Goal: Communication & Community: Answer question/provide support

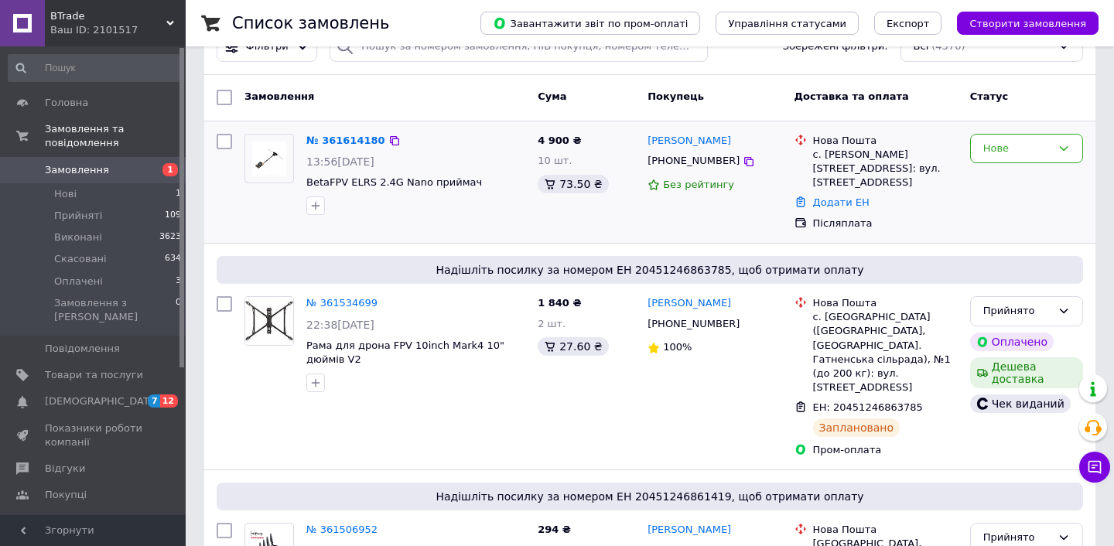
scroll to position [46, 0]
click at [1040, 161] on div "Нове" at bounding box center [1026, 149] width 113 height 30
click at [1018, 183] on li "Прийнято" at bounding box center [1026, 180] width 111 height 29
click at [343, 138] on link "№ 361614180" at bounding box center [341, 141] width 71 height 12
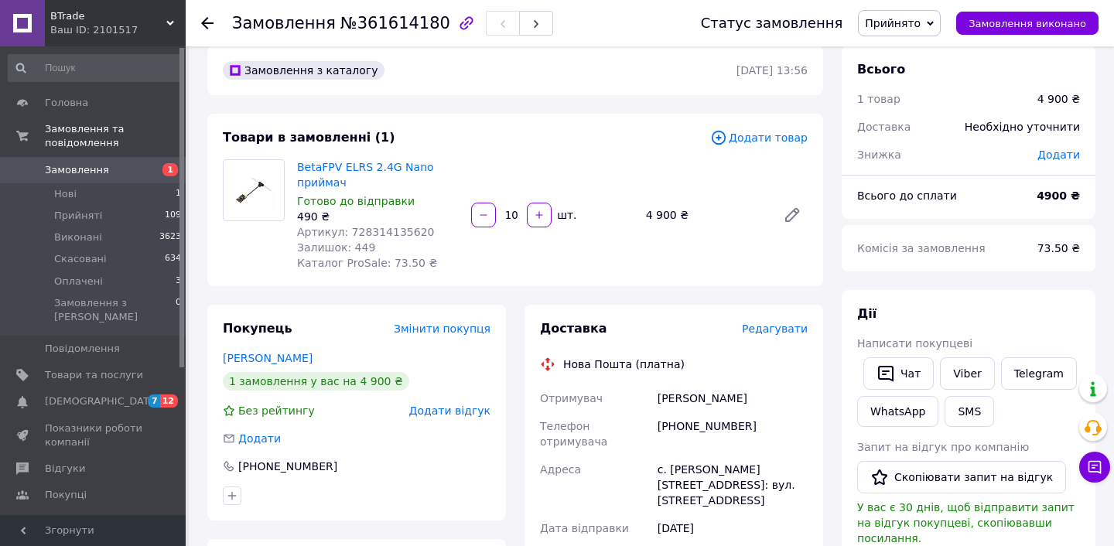
scroll to position [21, 0]
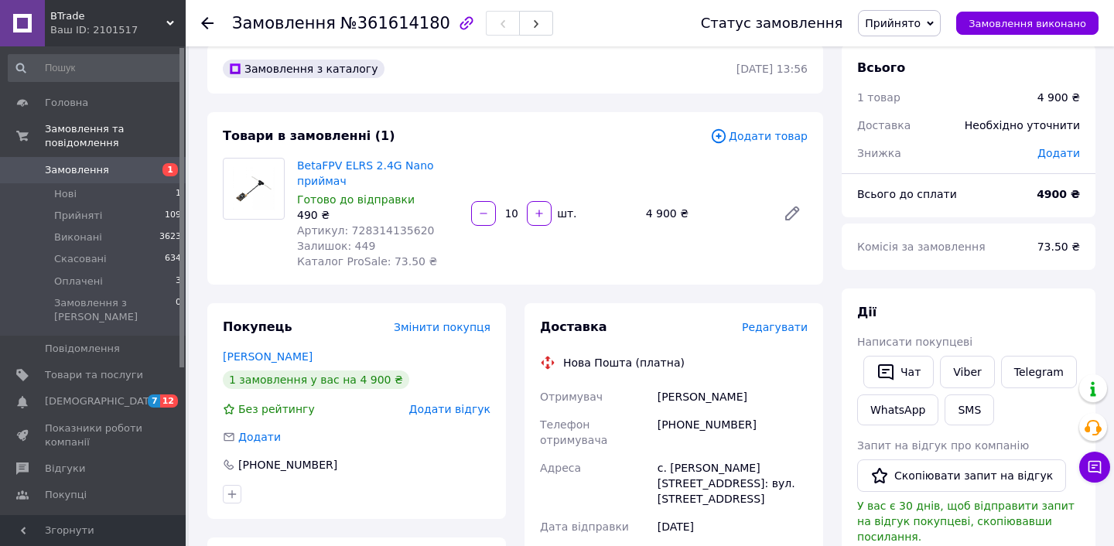
click at [670, 1] on div "Замовлення №361614180" at bounding box center [451, 23] width 438 height 46
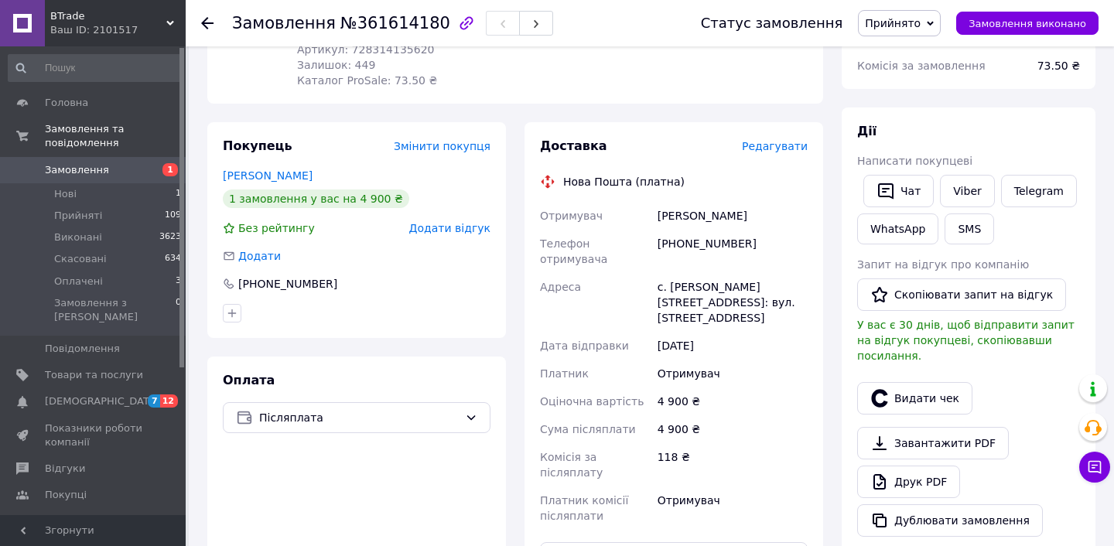
scroll to position [196, 0]
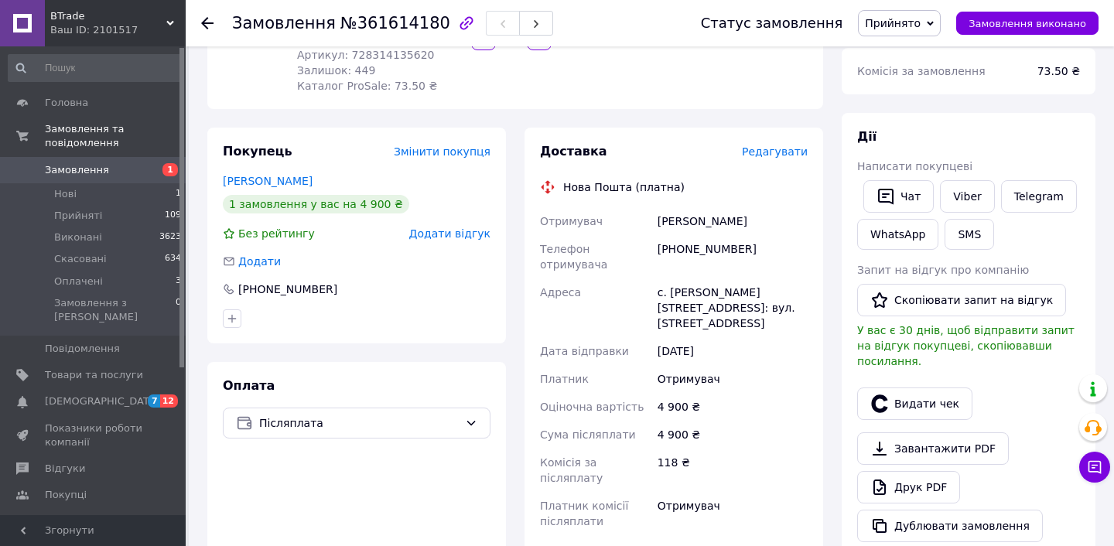
click at [709, 248] on div "+380632020725" at bounding box center [732, 256] width 156 height 43
copy div "380632020725"
click at [688, 222] on div "Коберник Іван" at bounding box center [732, 221] width 156 height 28
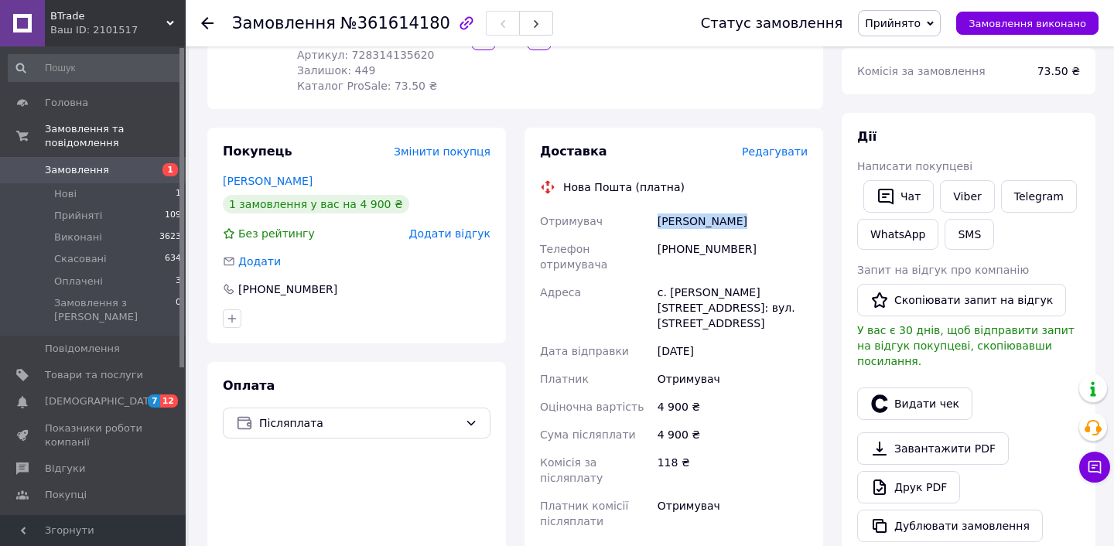
click at [688, 222] on div "Коберник Іван" at bounding box center [732, 221] width 156 height 28
copy div "Коберник Іван"
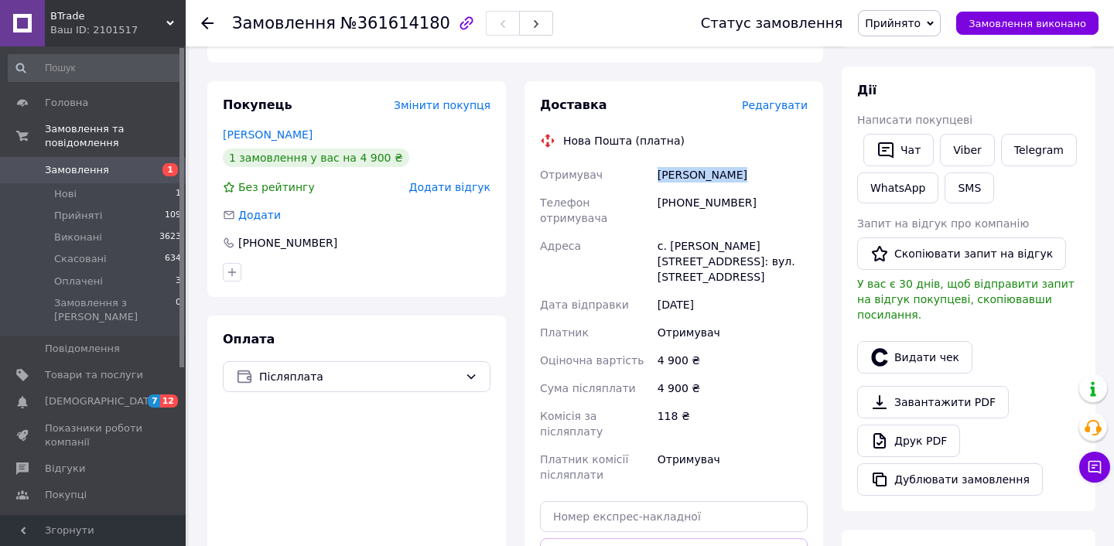
scroll to position [243, 0]
drag, startPoint x: 656, startPoint y: 233, endPoint x: 742, endPoint y: 235, distance: 85.9
click at [742, 235] on div "с. Віта-Поштова, №1: вул. Звенигородська, 23" at bounding box center [732, 261] width 156 height 59
copy div "с. Віта-Поштова"
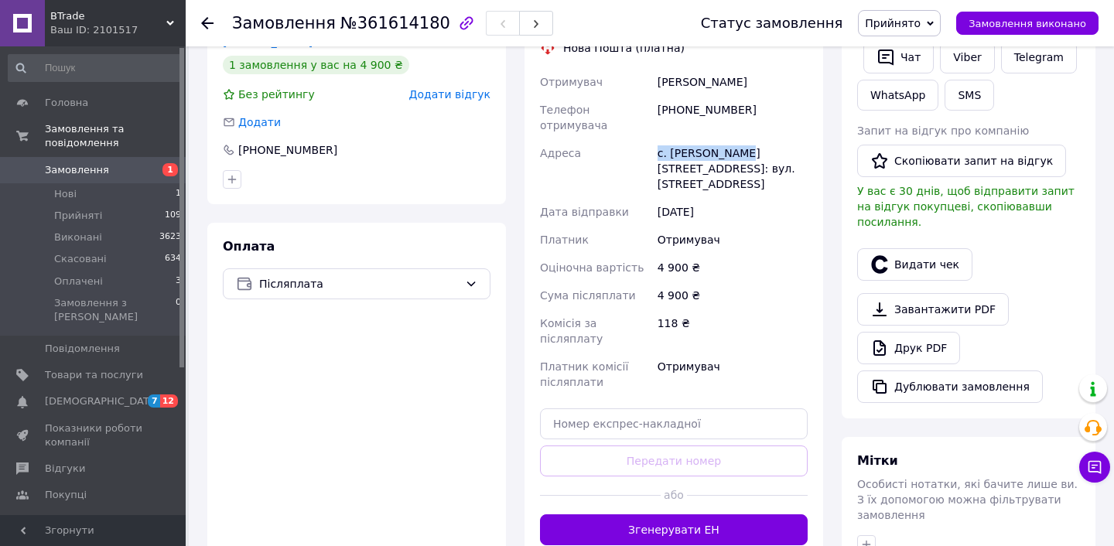
scroll to position [346, 0]
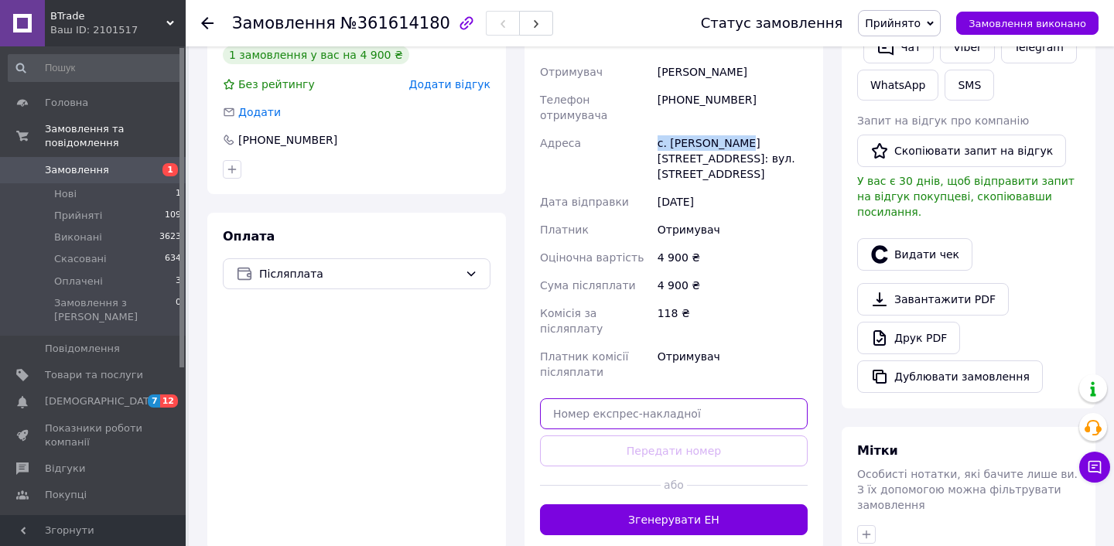
click at [589, 398] on input "text" at bounding box center [674, 413] width 268 height 31
paste input "20451247318575"
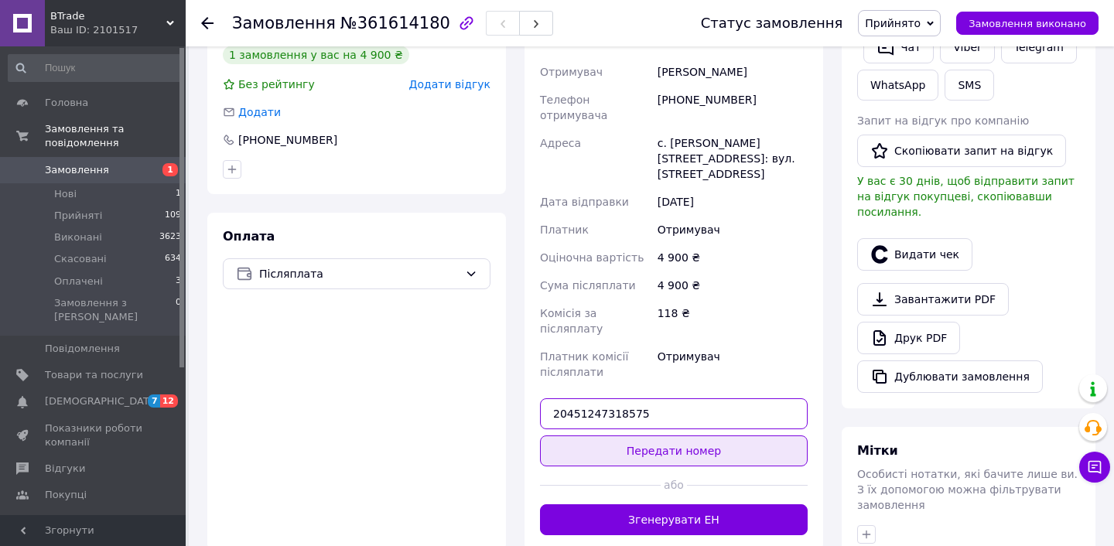
type input "20451247318575"
click at [639, 436] on button "Передати номер" at bounding box center [674, 451] width 268 height 31
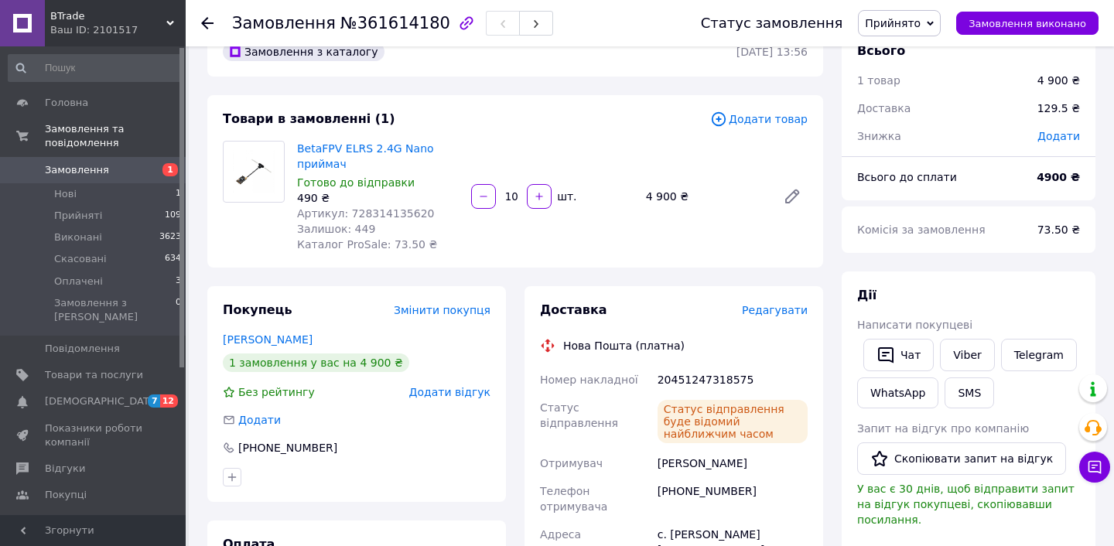
scroll to position [0, 0]
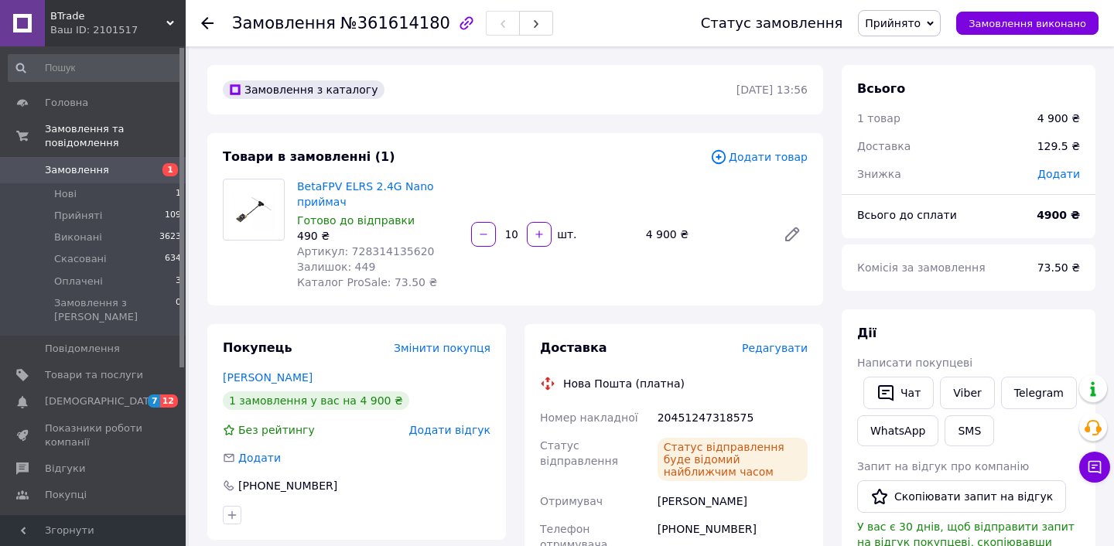
click at [200, 24] on div "Замовлення №361614180 Статус замовлення Прийнято Виконано Скасовано Оплачено За…" at bounding box center [650, 23] width 928 height 46
click at [208, 21] on icon at bounding box center [207, 23] width 12 height 12
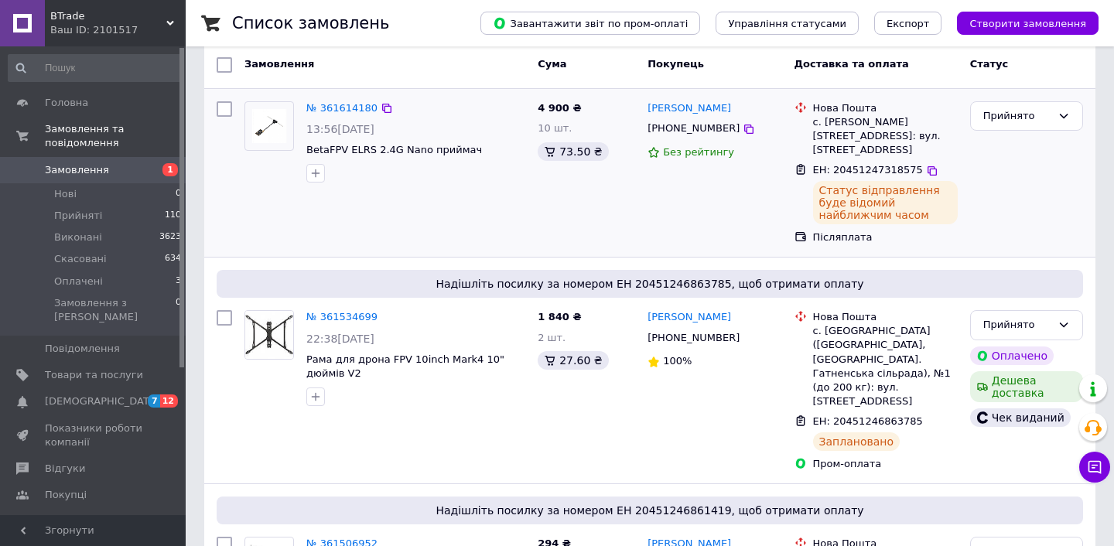
scroll to position [73, 0]
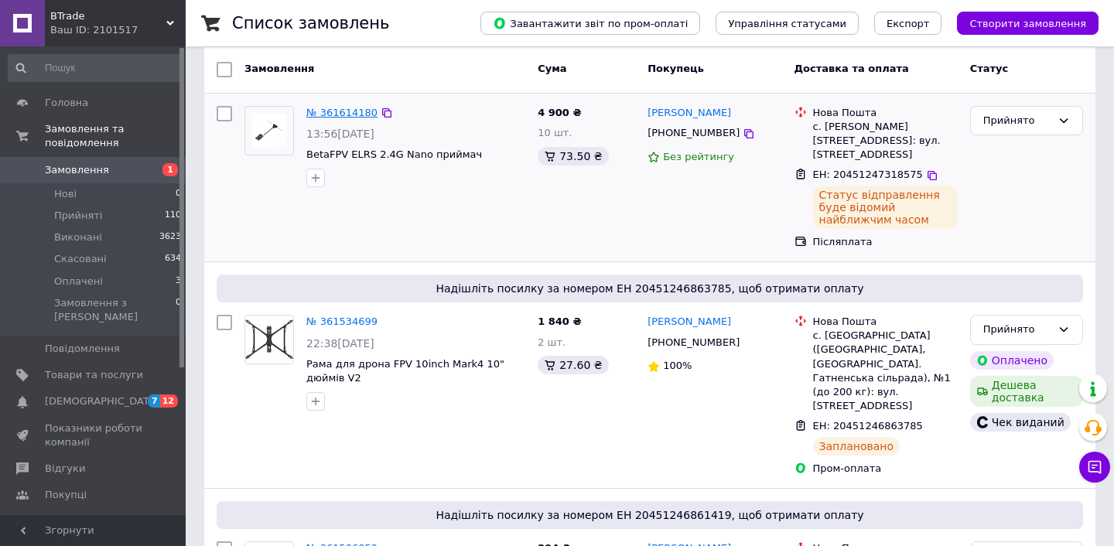
click at [351, 114] on link "№ 361614180" at bounding box center [341, 113] width 71 height 12
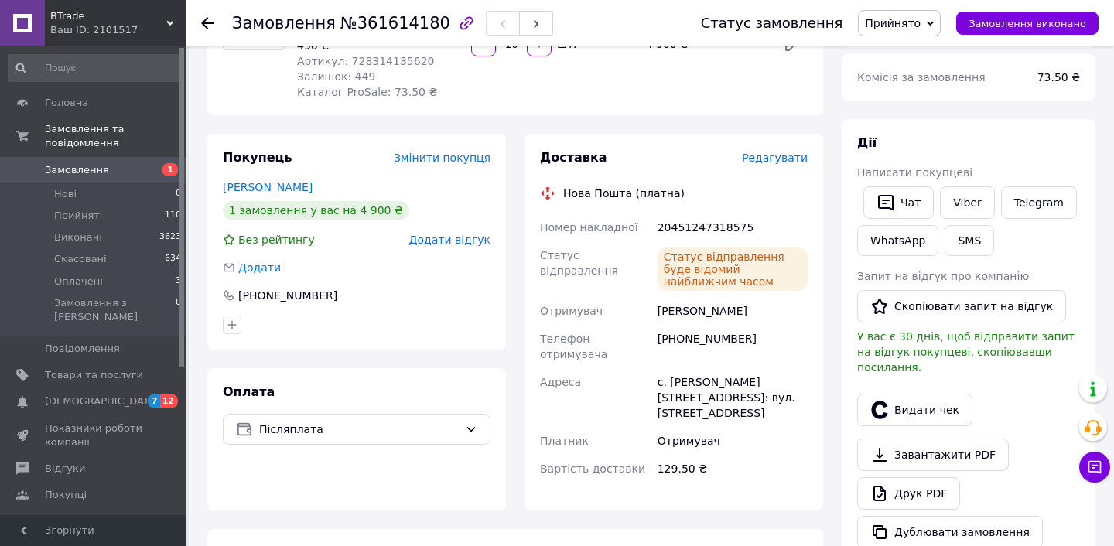
scroll to position [199, 0]
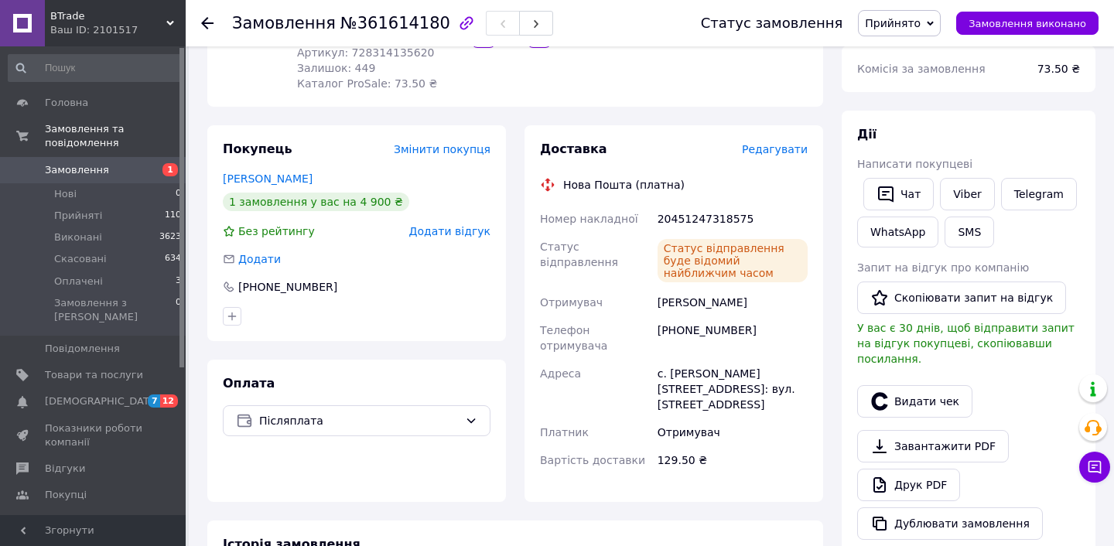
click at [678, 220] on div "20451247318575" at bounding box center [732, 219] width 156 height 28
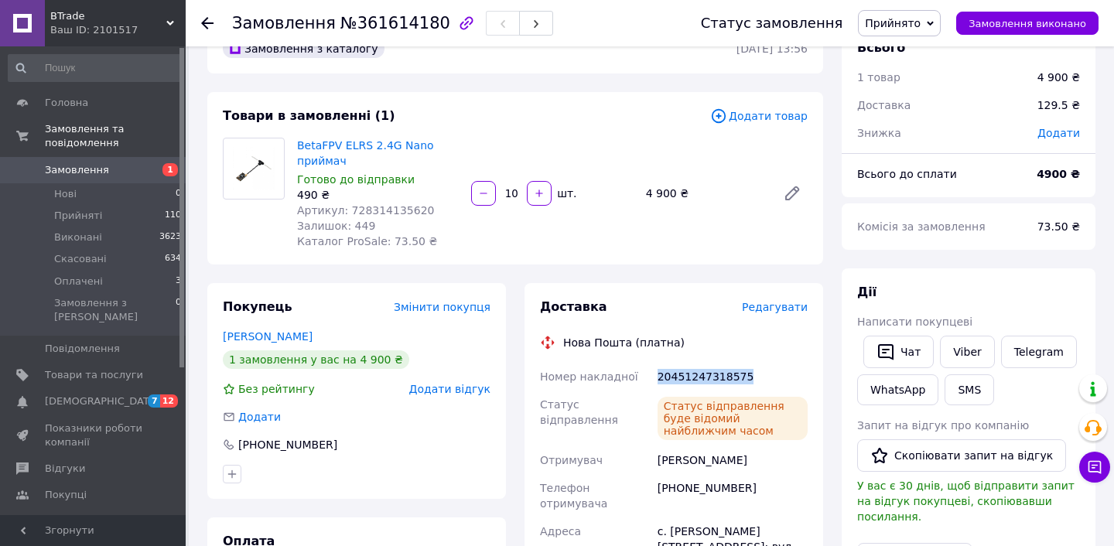
scroll to position [15, 0]
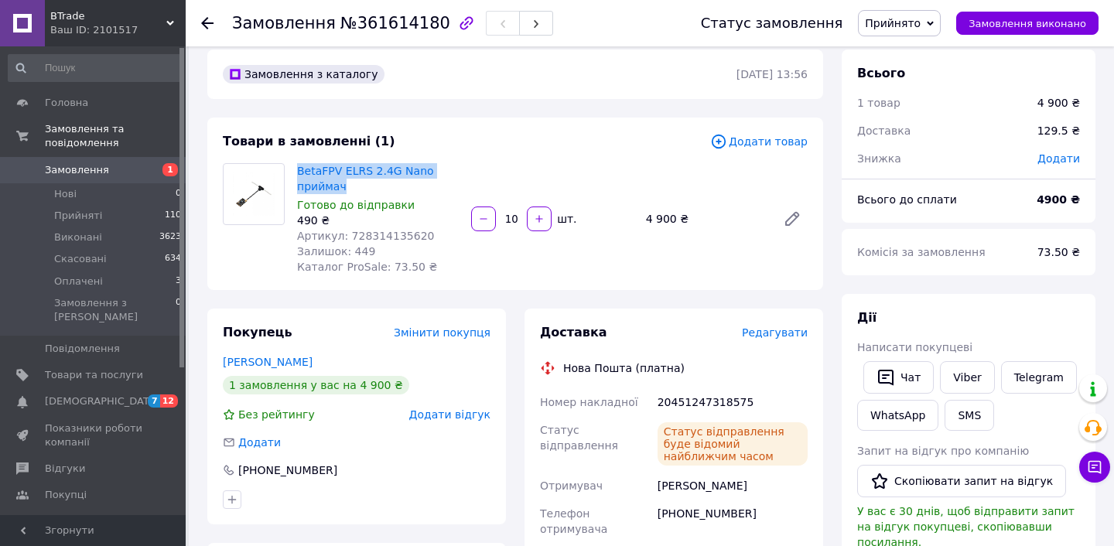
drag, startPoint x: 354, startPoint y: 190, endPoint x: 296, endPoint y: 172, distance: 61.4
click at [296, 172] on div "BetaFPV ELRS 2.4G Nano приймач Готово до відправки 490 ₴ Артикул: 728314135620 …" at bounding box center [378, 219] width 174 height 118
copy link "BetaFPV ELRS 2.4G Nano приймач"
click at [388, 234] on span "Артикул: 728314135620" at bounding box center [365, 236] width 137 height 12
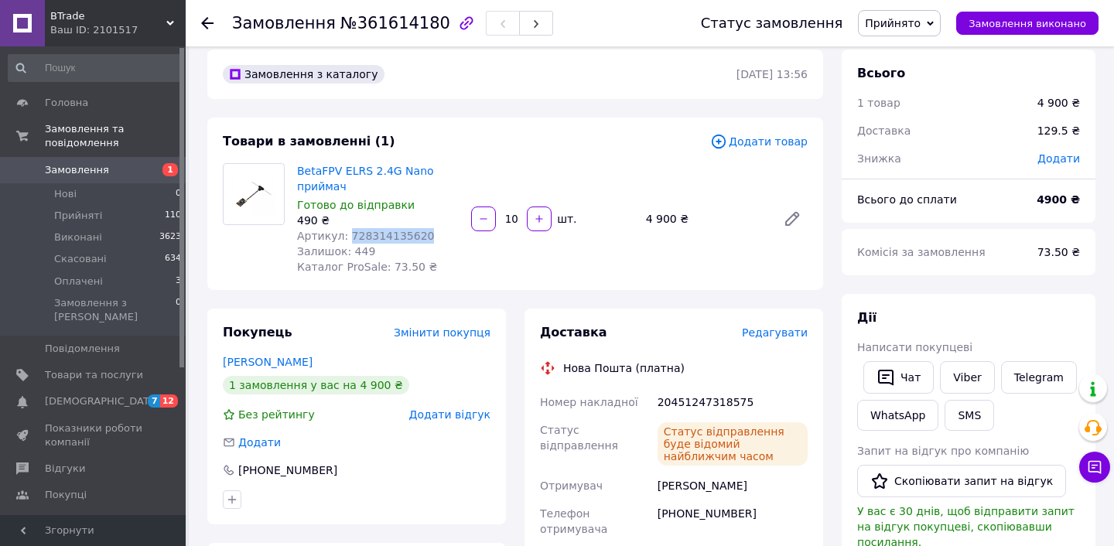
copy span "728314135620"
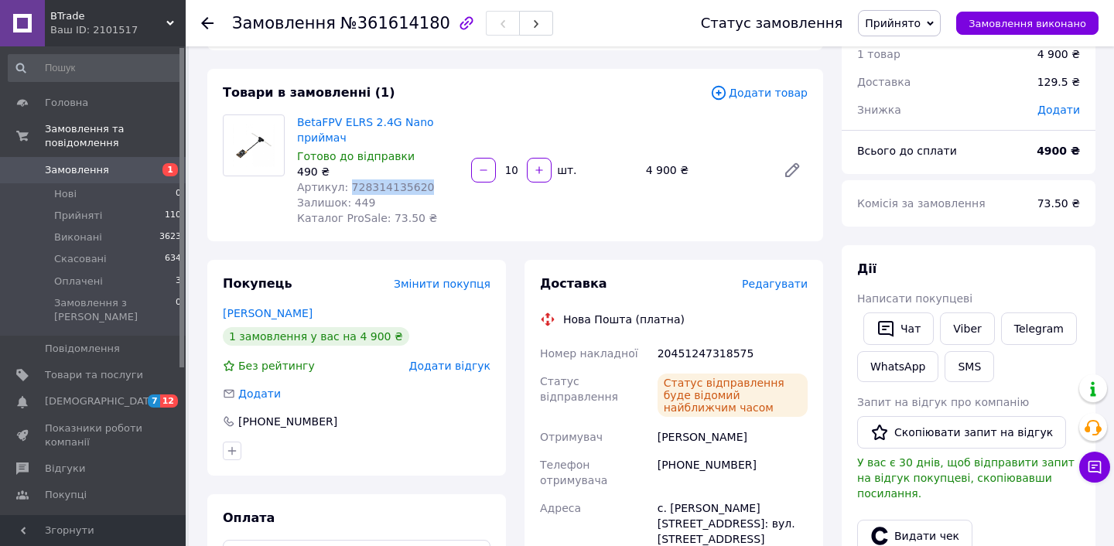
scroll to position [60, 0]
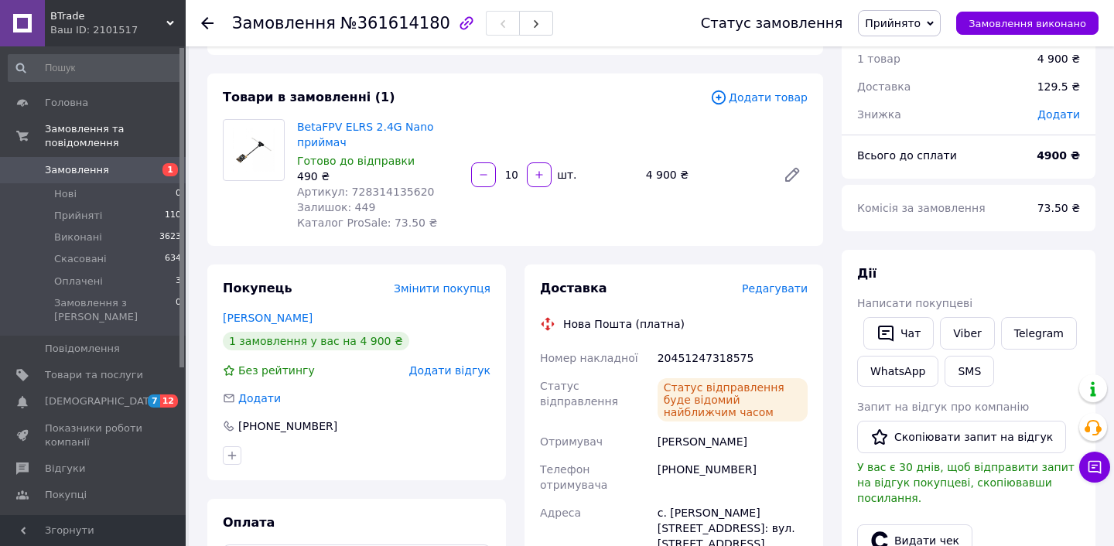
click at [695, 356] on div "20451247318575" at bounding box center [732, 358] width 156 height 28
copy div "20451247318575"
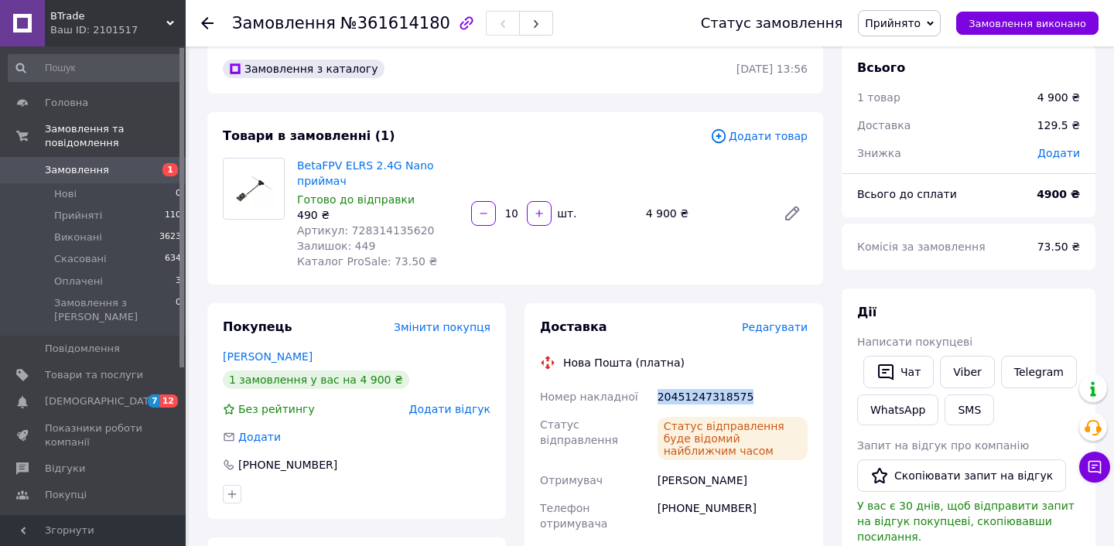
scroll to position [22, 0]
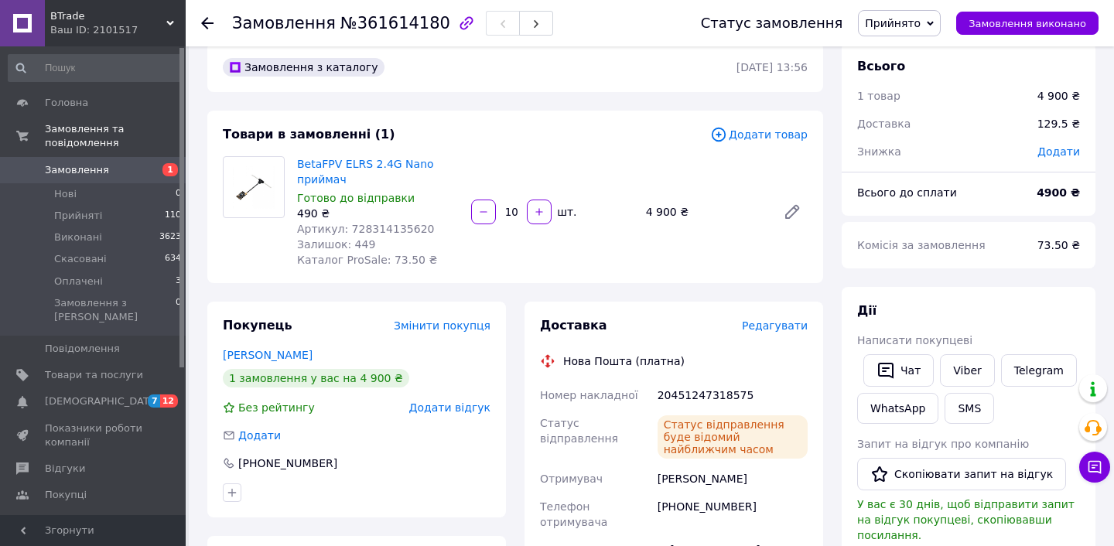
click at [206, 24] on use at bounding box center [207, 23] width 12 height 12
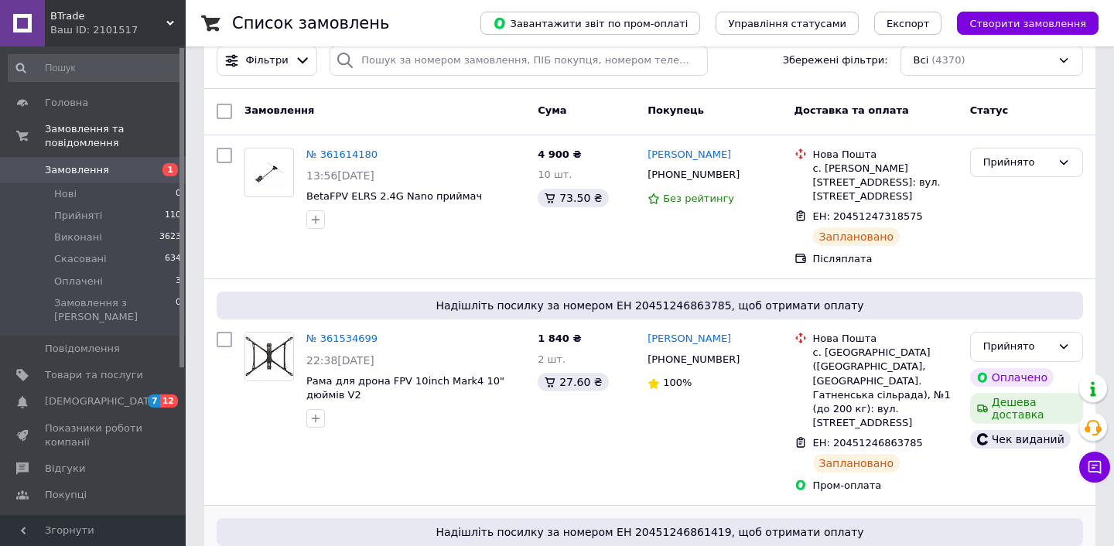
scroll to position [33, 0]
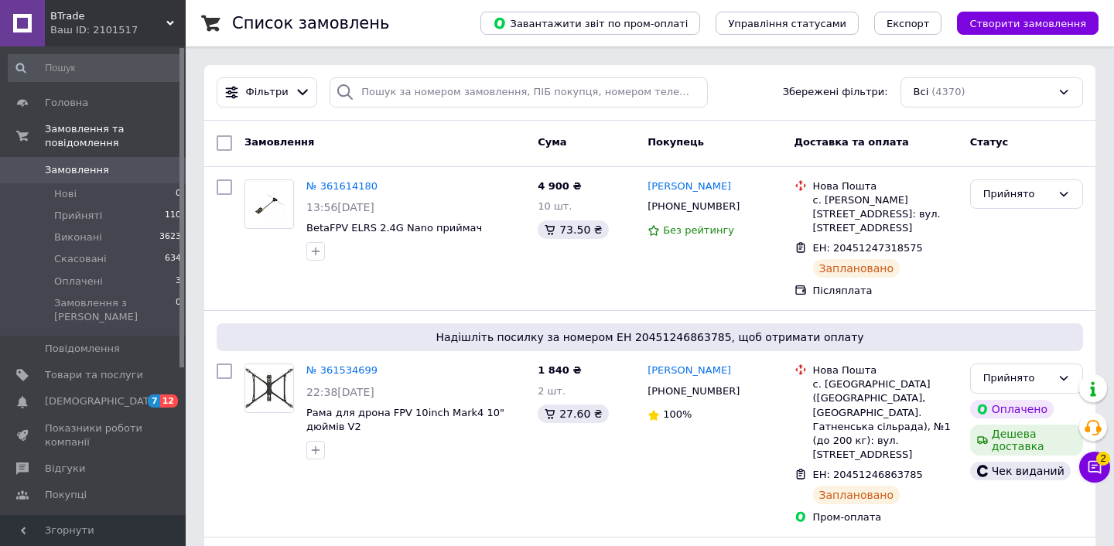
scroll to position [52, 0]
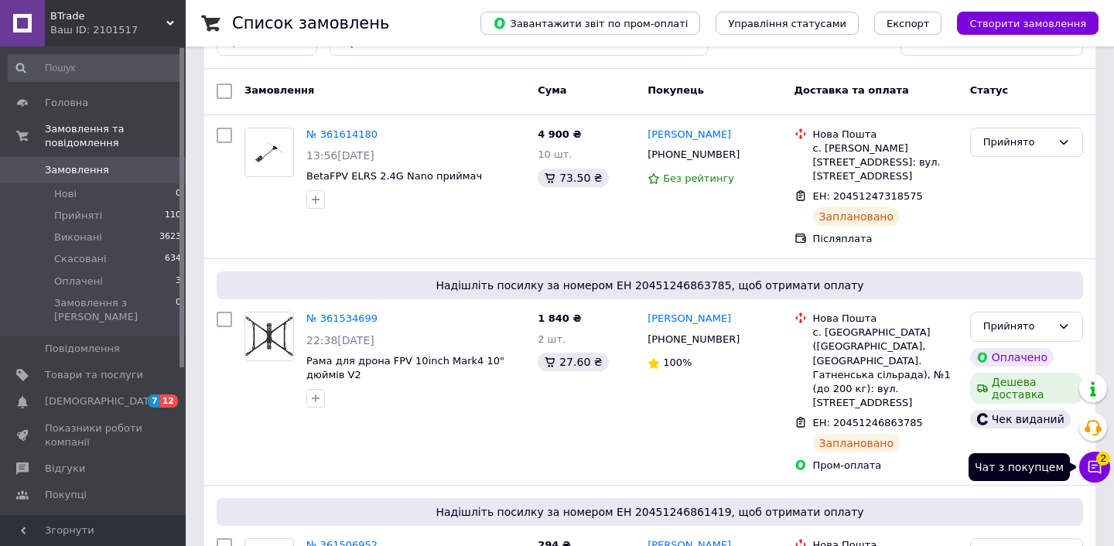
click at [1089, 468] on icon at bounding box center [1094, 467] width 13 height 13
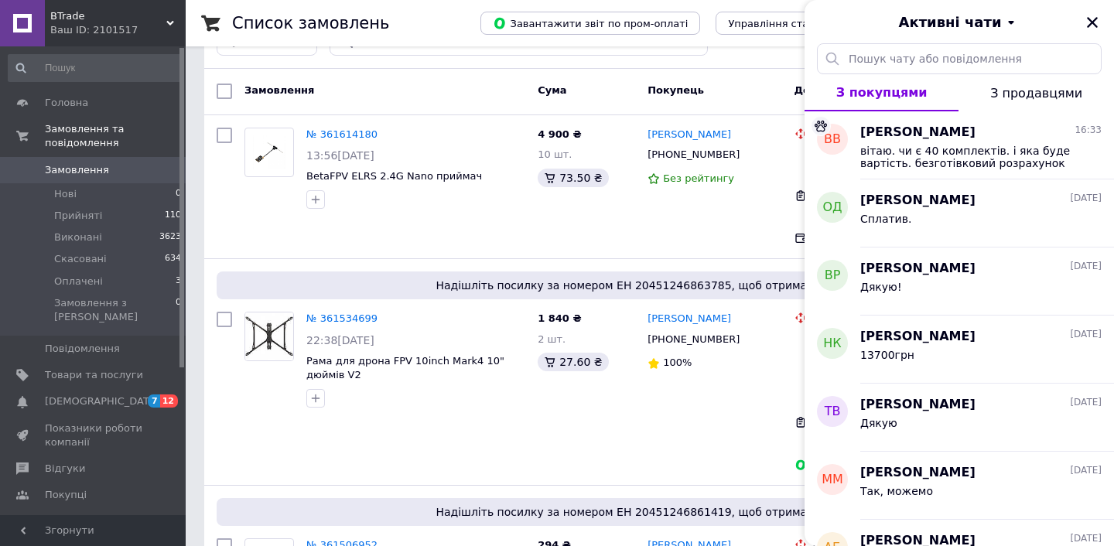
click at [1040, 89] on span "З продавцями" at bounding box center [1036, 93] width 92 height 15
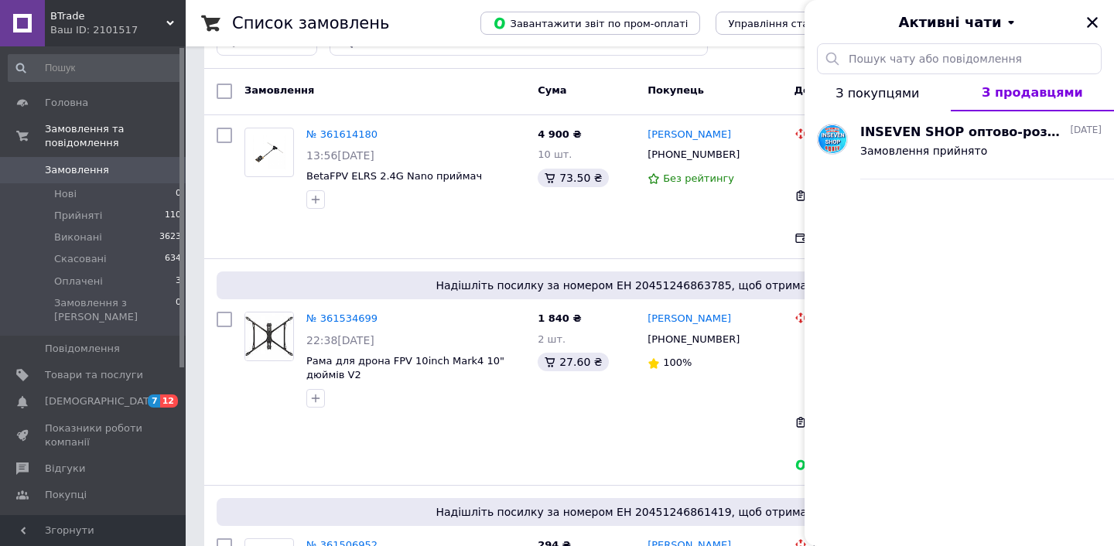
click at [891, 97] on span "З покупцями" at bounding box center [877, 93] width 84 height 15
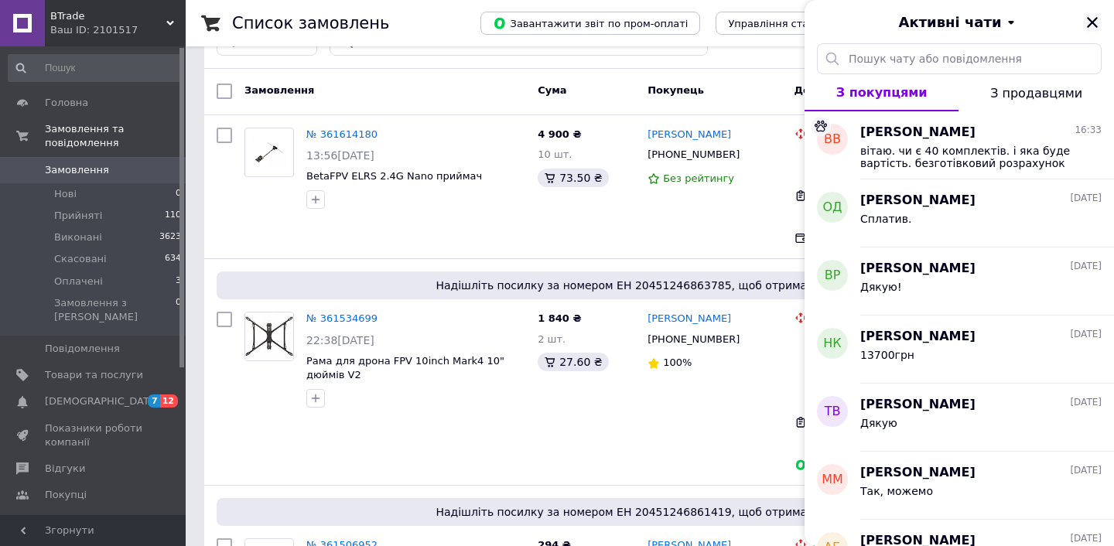
click at [1093, 29] on icon "Закрити" at bounding box center [1092, 22] width 14 height 14
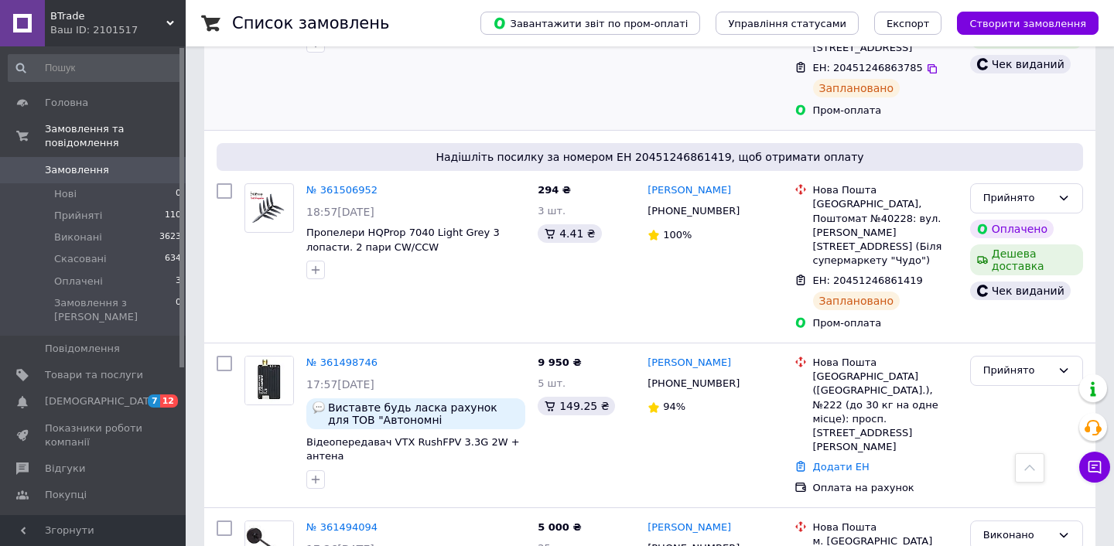
scroll to position [469, 0]
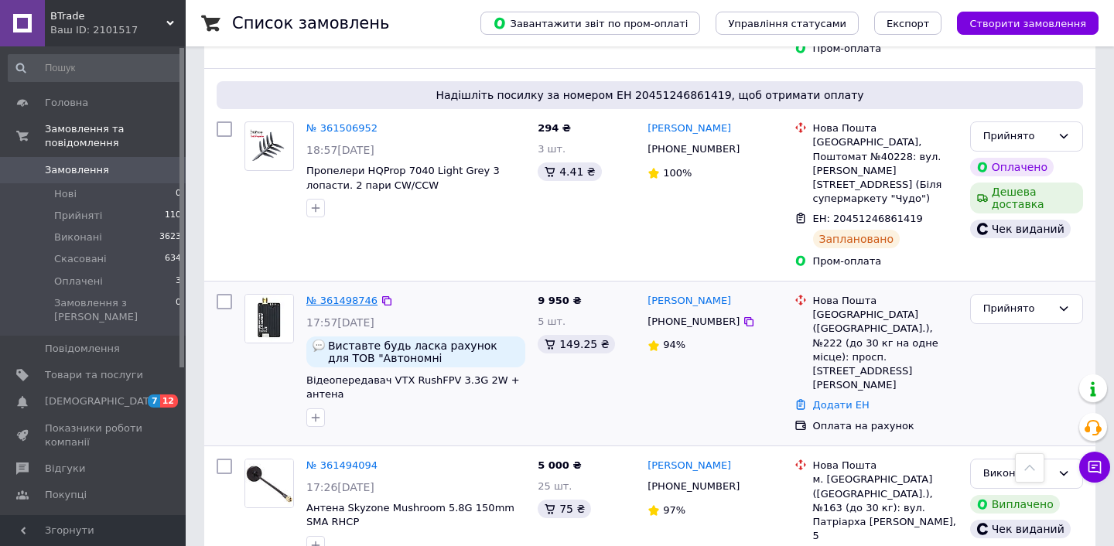
click at [344, 295] on link "№ 361498746" at bounding box center [341, 301] width 71 height 12
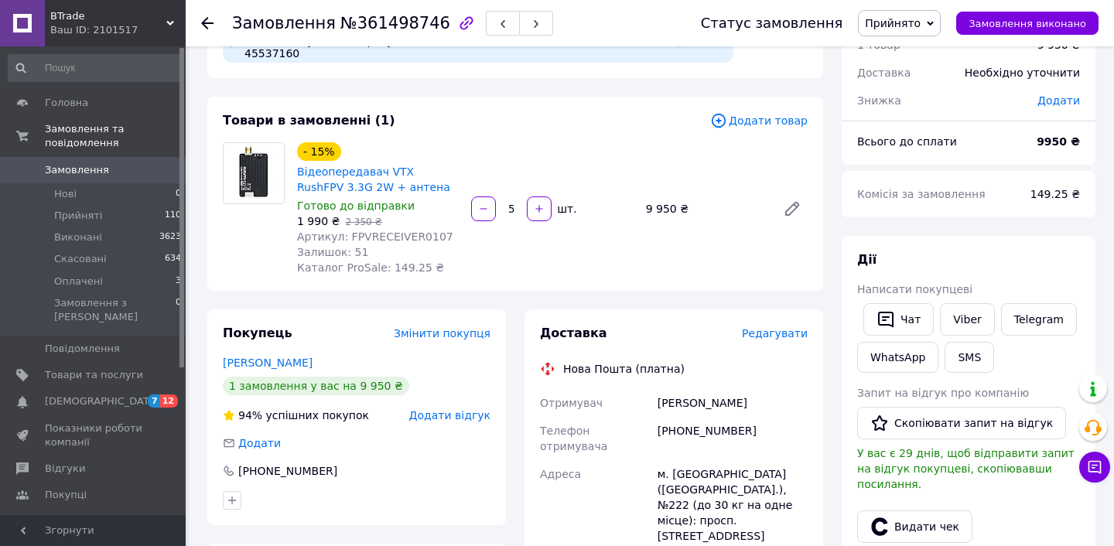
scroll to position [74, 0]
click at [775, 339] on span "Редагувати" at bounding box center [775, 332] width 66 height 12
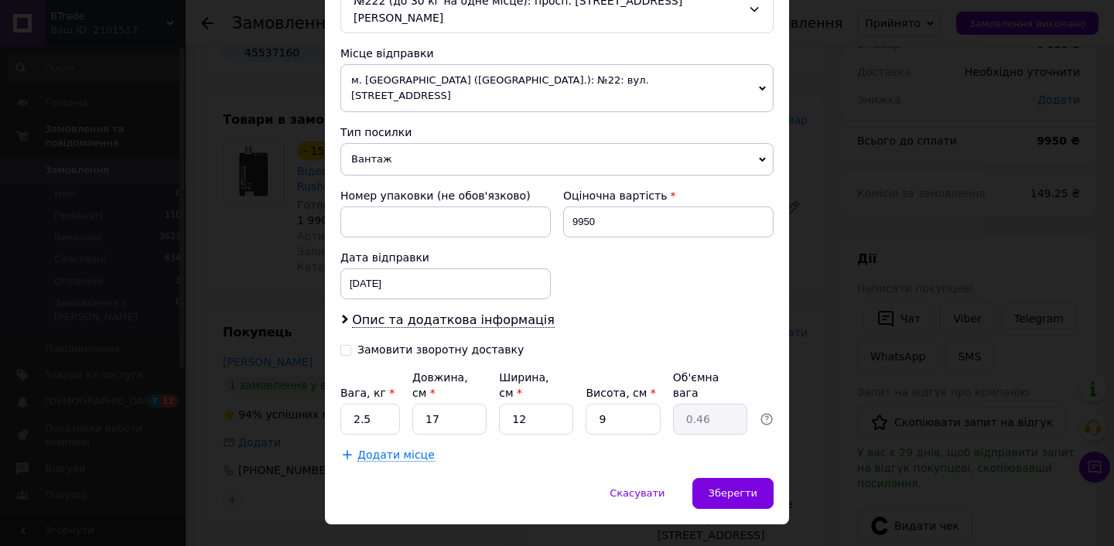
scroll to position [524, 0]
click at [394, 405] on input "2.5" at bounding box center [370, 420] width 60 height 31
type input "0.5"
click at [708, 479] on div "Зберегти" at bounding box center [732, 494] width 81 height 31
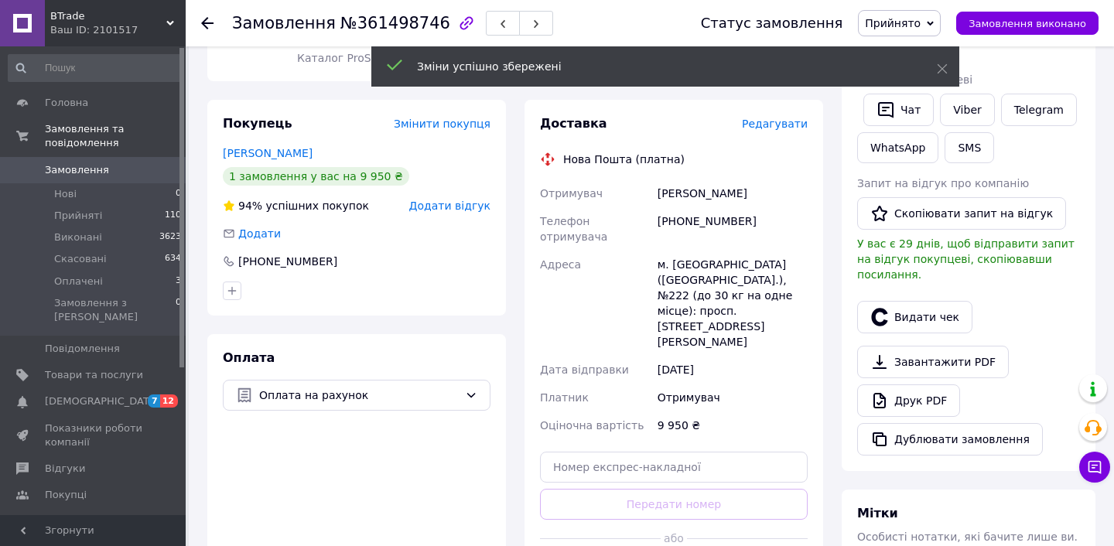
scroll to position [323, 0]
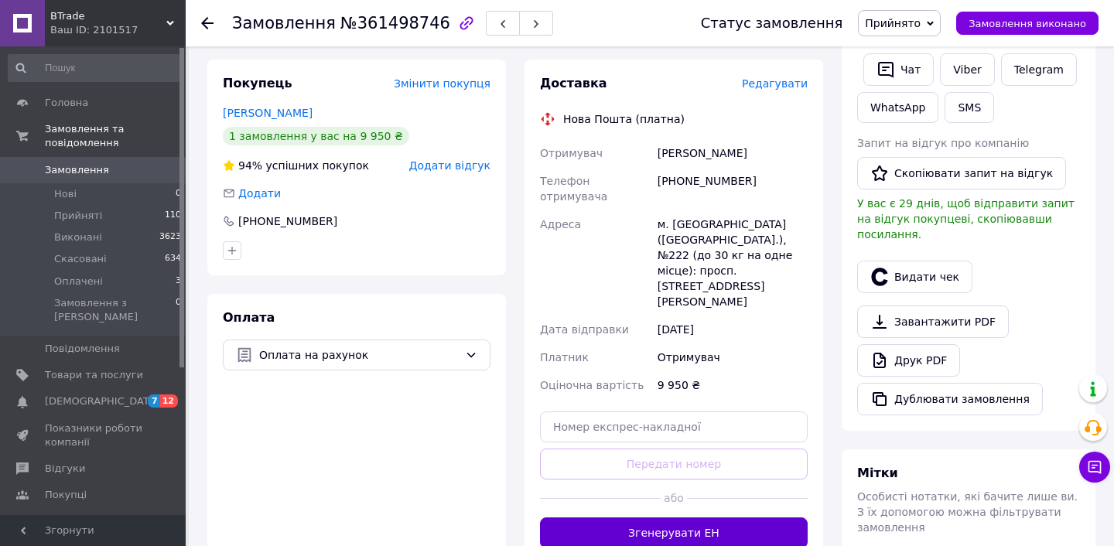
click at [642, 518] on button "Згенерувати ЕН" at bounding box center [674, 533] width 268 height 31
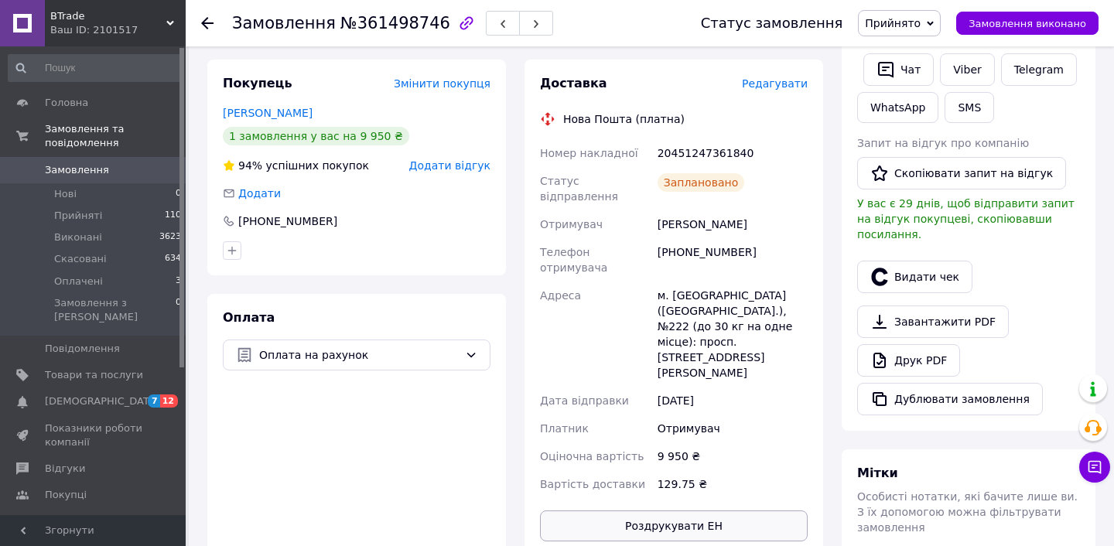
click at [702, 511] on button "Роздрукувати ЕН" at bounding box center [674, 526] width 268 height 31
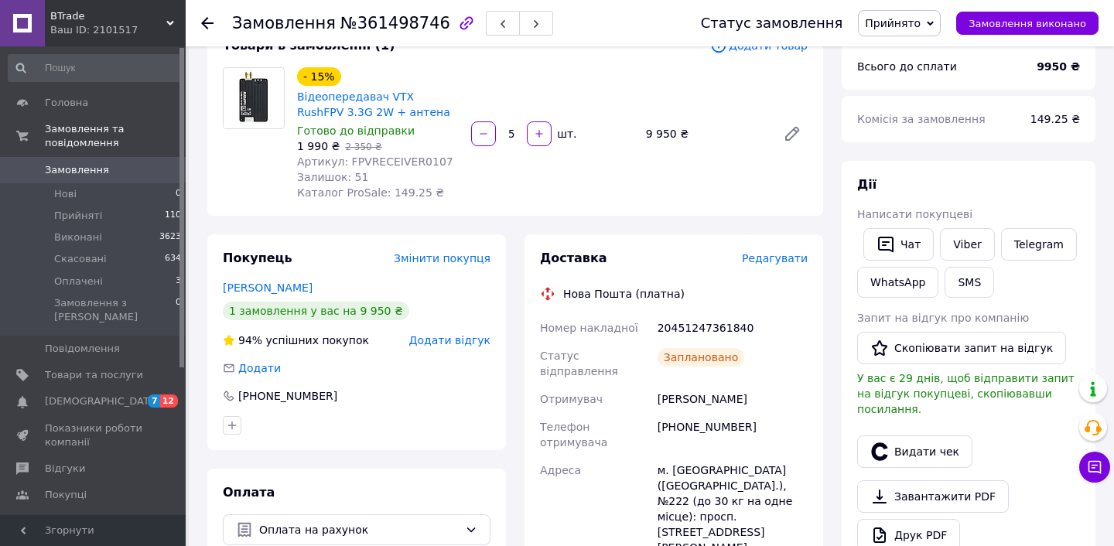
scroll to position [153, 0]
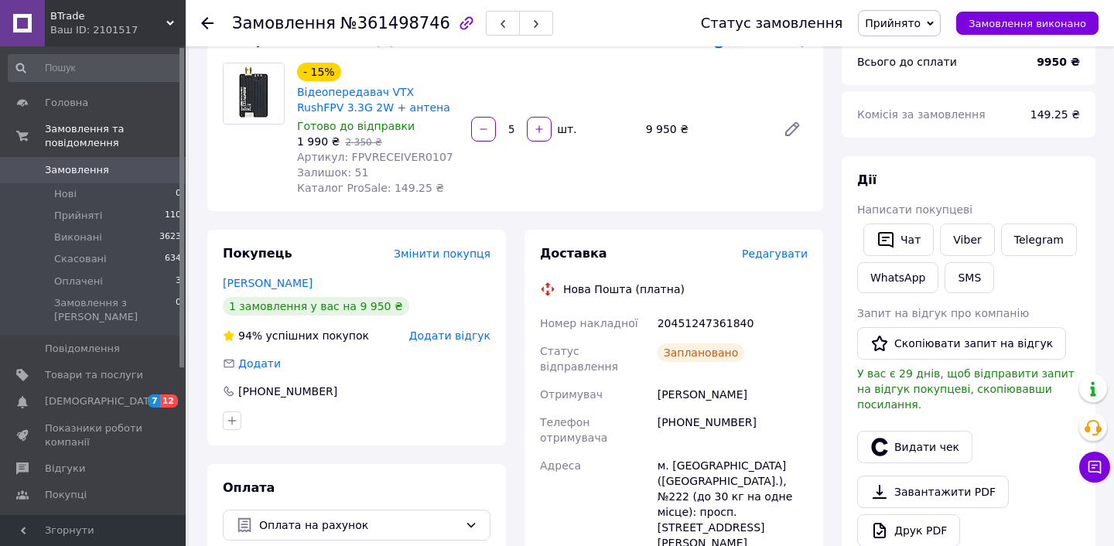
click at [696, 337] on div "20451247361840" at bounding box center [732, 323] width 156 height 28
copy div "20451247361840"
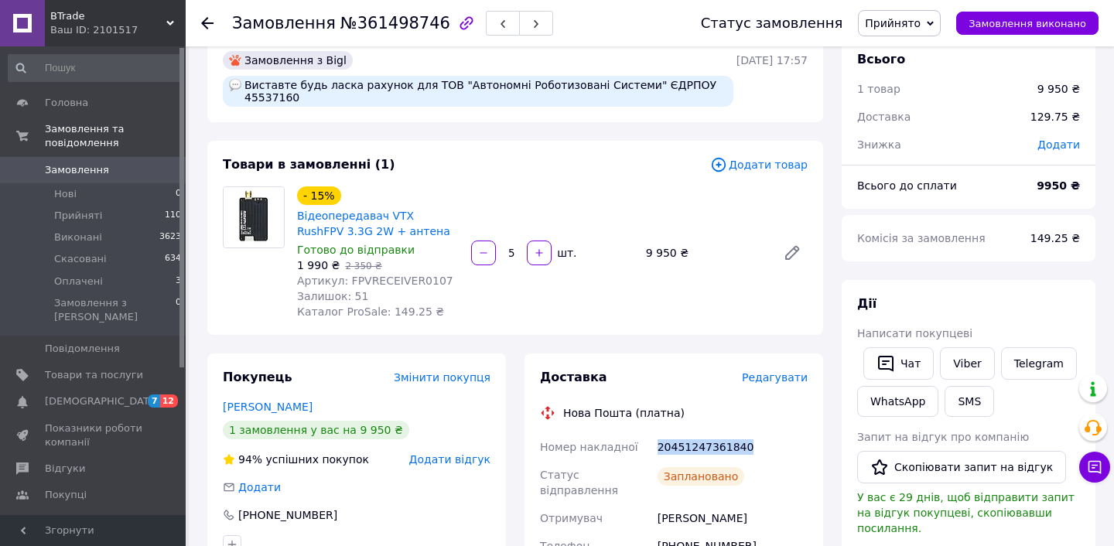
scroll to position [24, 0]
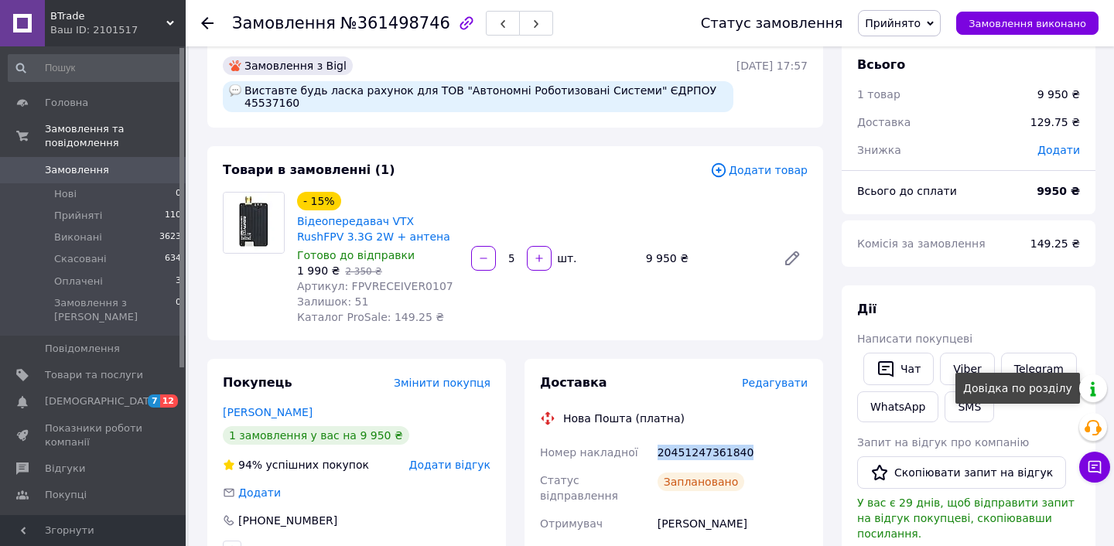
click at [1087, 468] on icon at bounding box center [1094, 467] width 15 height 15
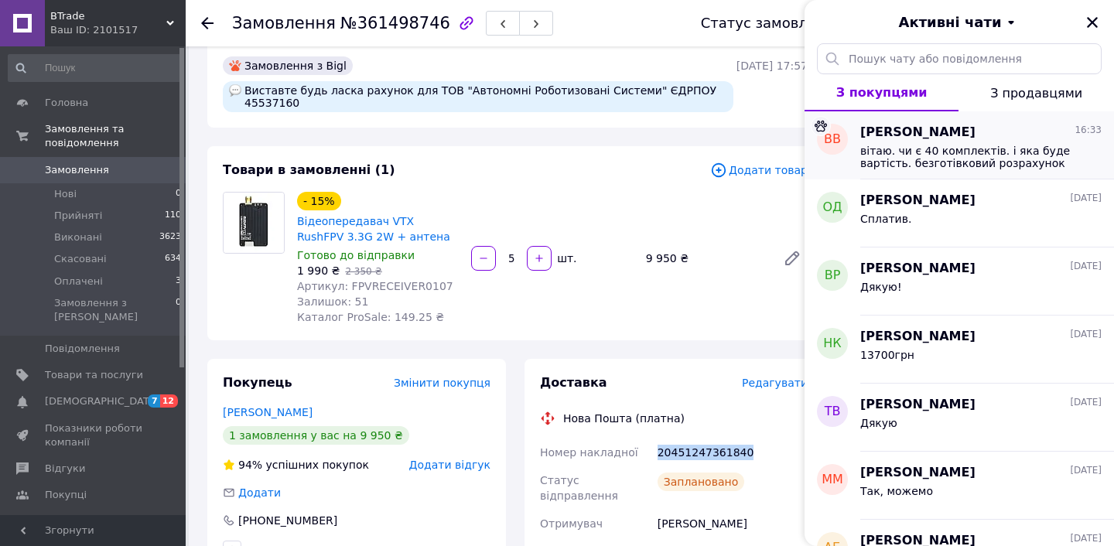
click at [958, 176] on div "Віталій Вільний 16:33 вітаю. чи є 40 комплектів. і яка буде вартість. безготівк…" at bounding box center [987, 145] width 254 height 68
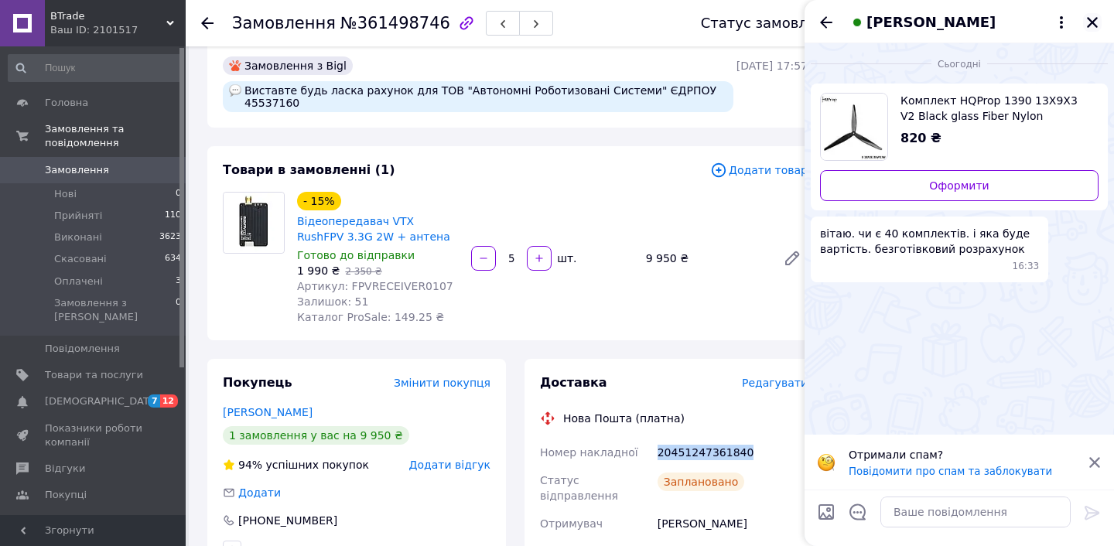
click at [1095, 23] on icon "Закрити" at bounding box center [1092, 22] width 14 height 14
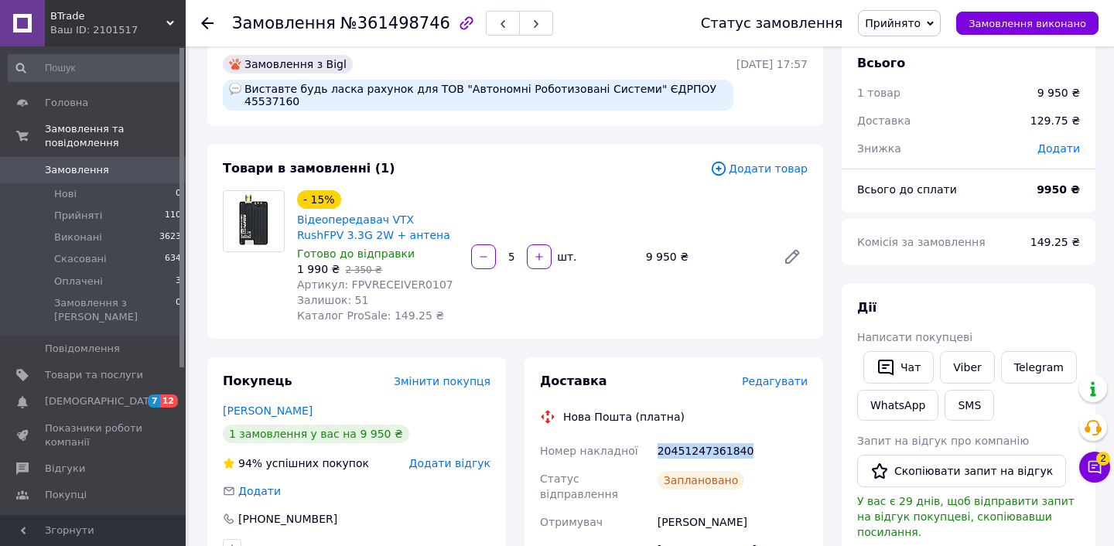
scroll to position [18, 0]
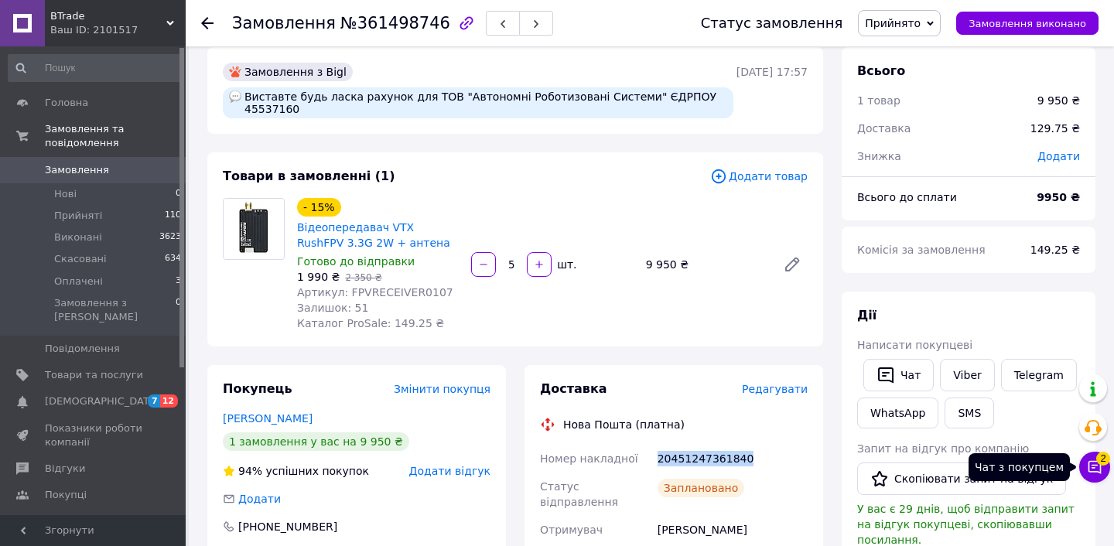
click at [1089, 473] on icon at bounding box center [1094, 467] width 15 height 15
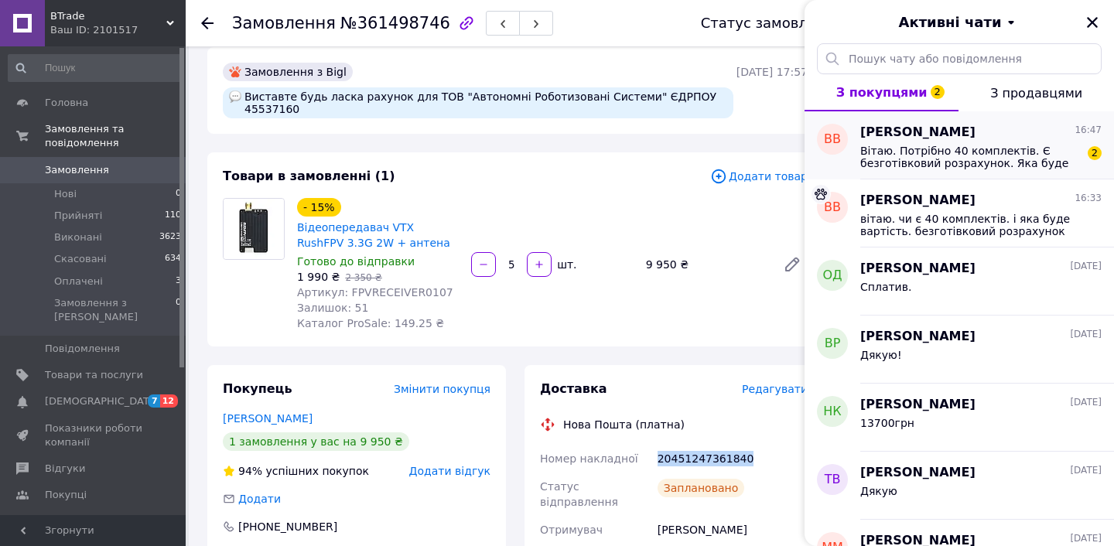
click at [1043, 165] on span "Вітаю. Потрібно 40 комплектів. Є безготівковий розрахунок. Яка буде вартість?" at bounding box center [970, 157] width 220 height 25
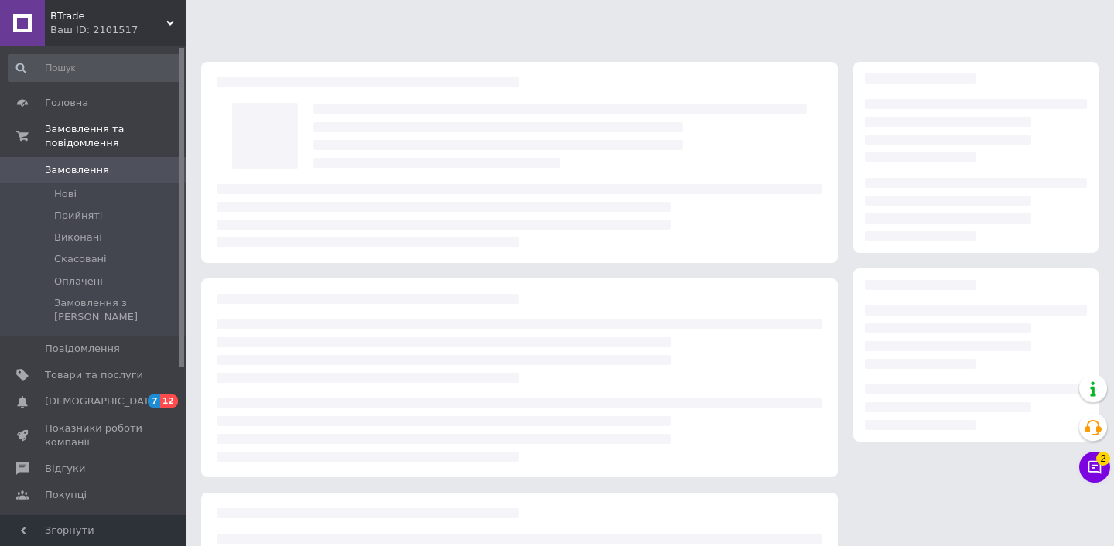
scroll to position [18, 0]
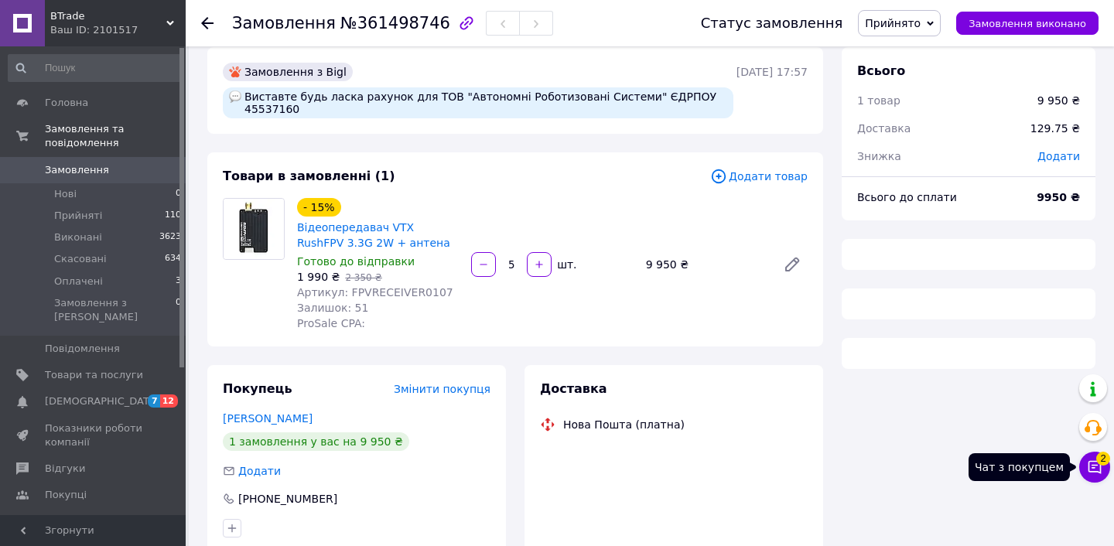
drag, startPoint x: 1091, startPoint y: 471, endPoint x: 1078, endPoint y: 466, distance: 14.2
click at [1091, 471] on icon at bounding box center [1094, 467] width 13 height 13
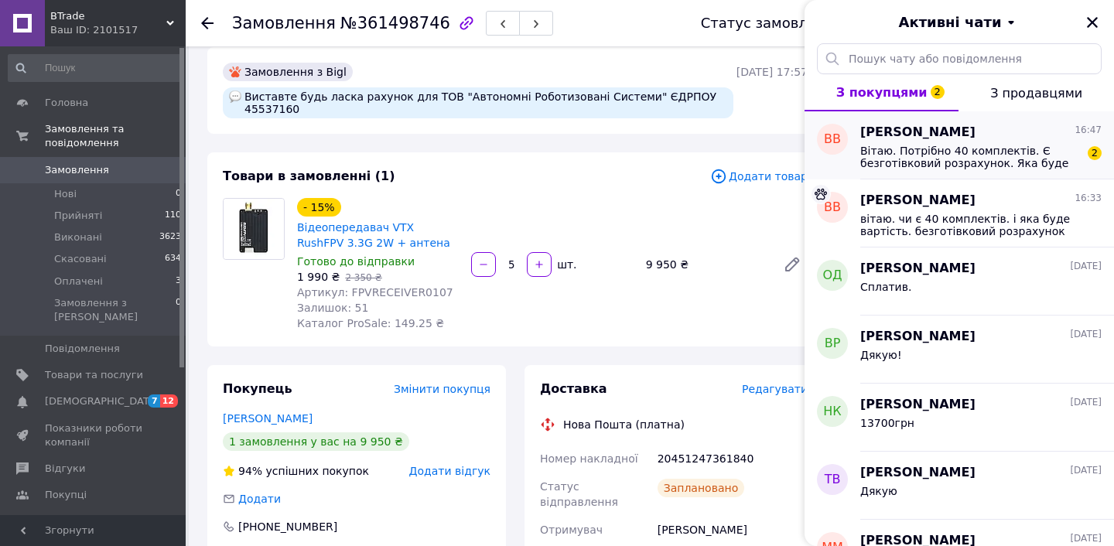
click at [931, 162] on span "Вітаю. Потрібно 40 комплектів. Є безготівковий розрахунок. Яка буде вартість?" at bounding box center [970, 157] width 220 height 25
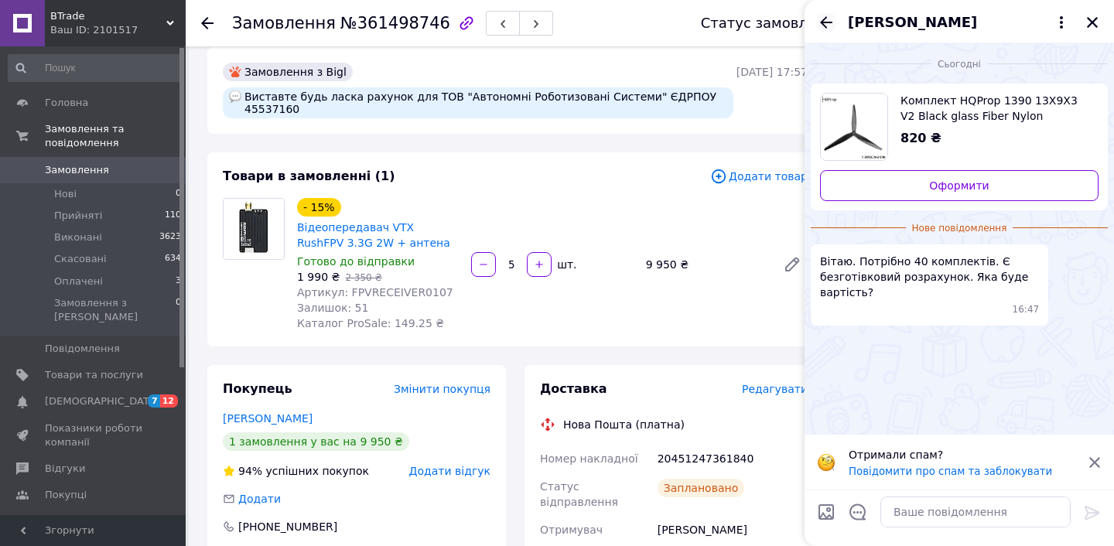
click at [821, 19] on icon "Назад" at bounding box center [826, 22] width 19 height 19
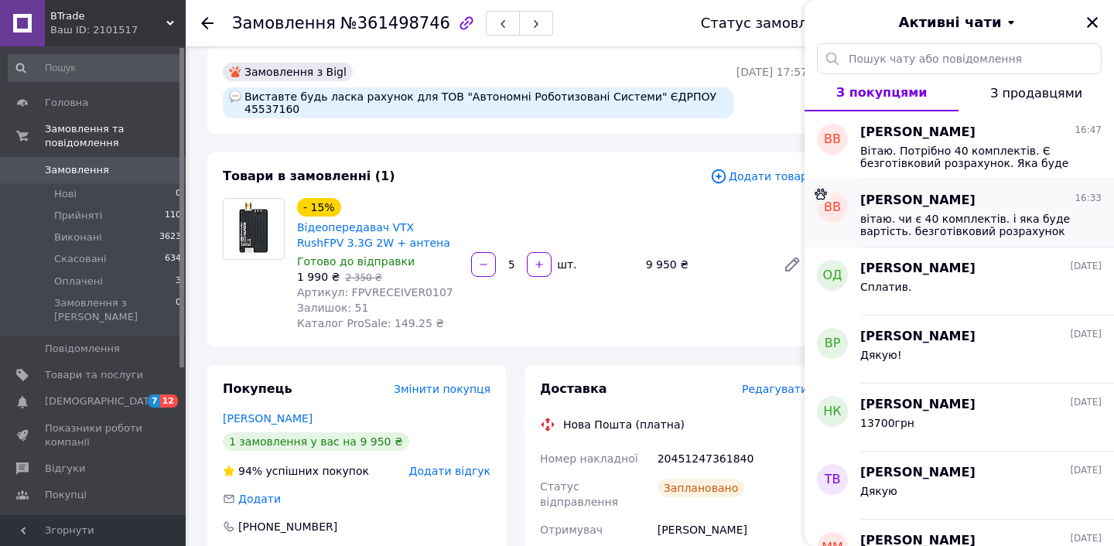
click at [948, 220] on span "вітаю. чи є 40 комплектів. і яка буде вартість. безготівковий розрахунок" at bounding box center [970, 225] width 220 height 25
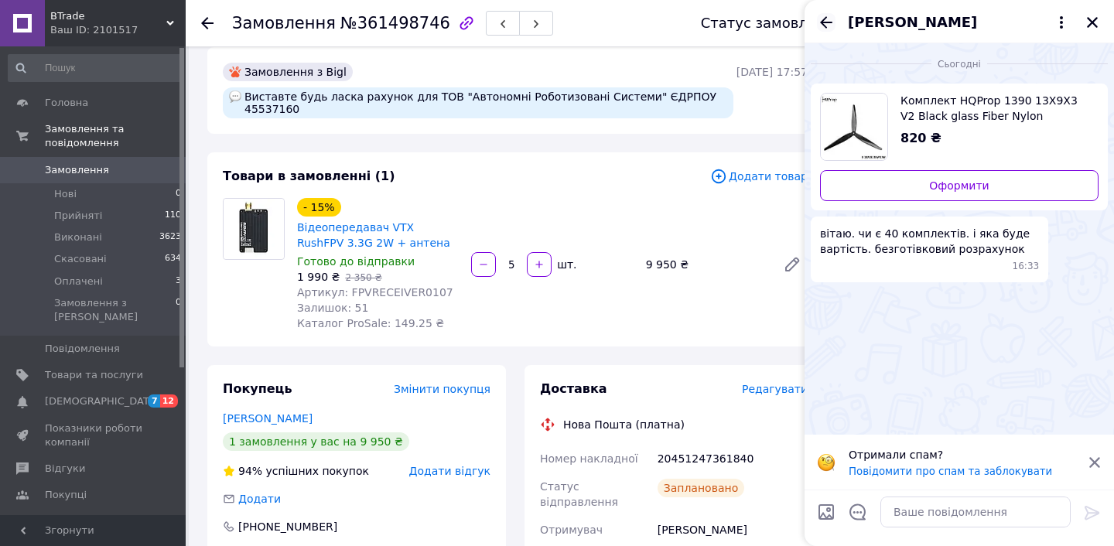
click at [820, 22] on icon "Назад" at bounding box center [826, 22] width 19 height 19
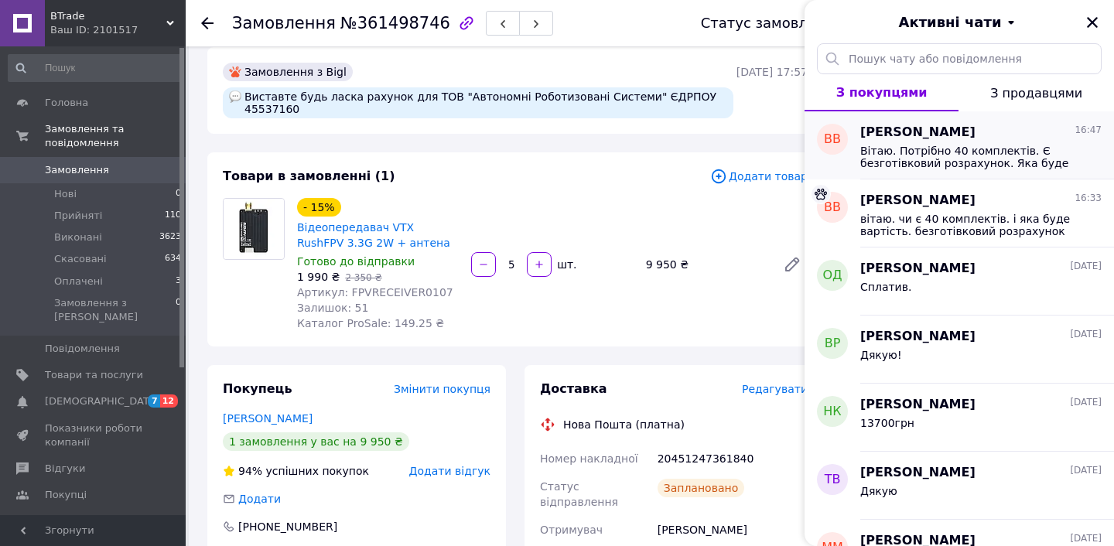
click at [846, 149] on div "ВВ" at bounding box center [833, 145] width 56 height 68
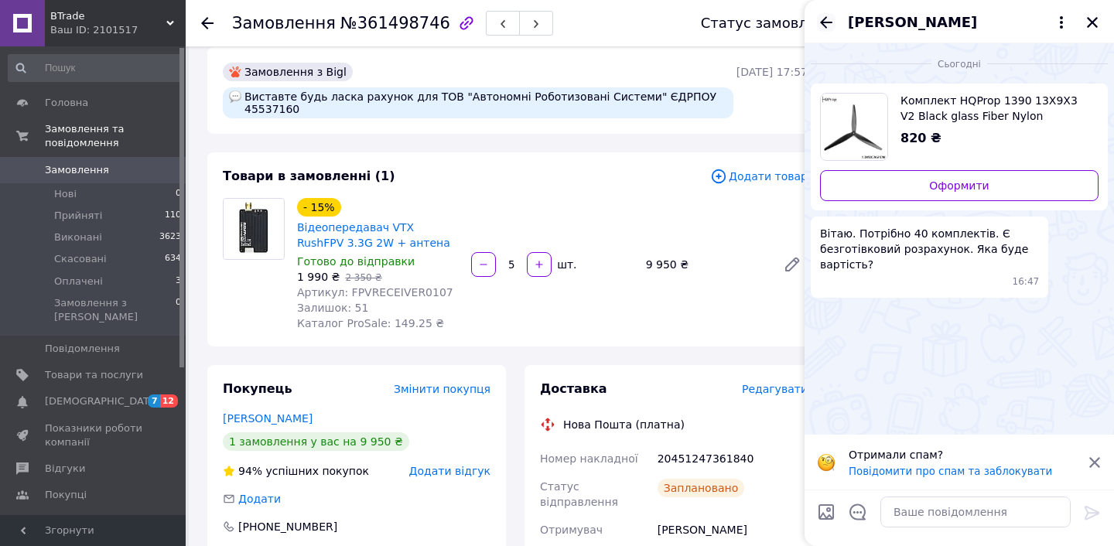
click at [818, 21] on icon "Назад" at bounding box center [826, 22] width 19 height 19
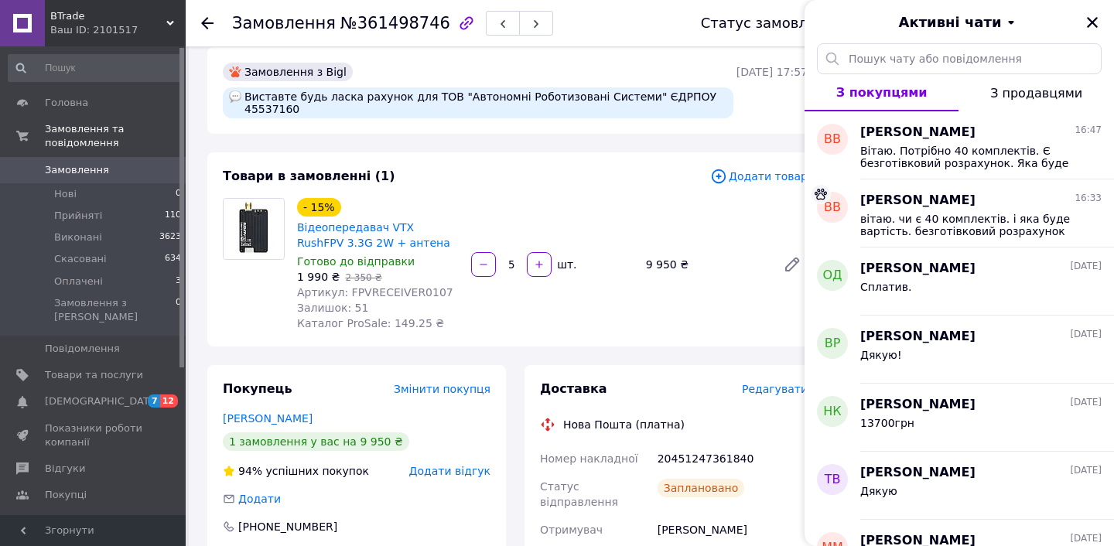
click at [678, 176] on div "Товари в замовленні (1) Додати товар - 15% Відеопередавач VTX RushFPV 3.3G 2W +…" at bounding box center [515, 249] width 616 height 194
click at [1090, 24] on icon "Закрити" at bounding box center [1092, 22] width 14 height 14
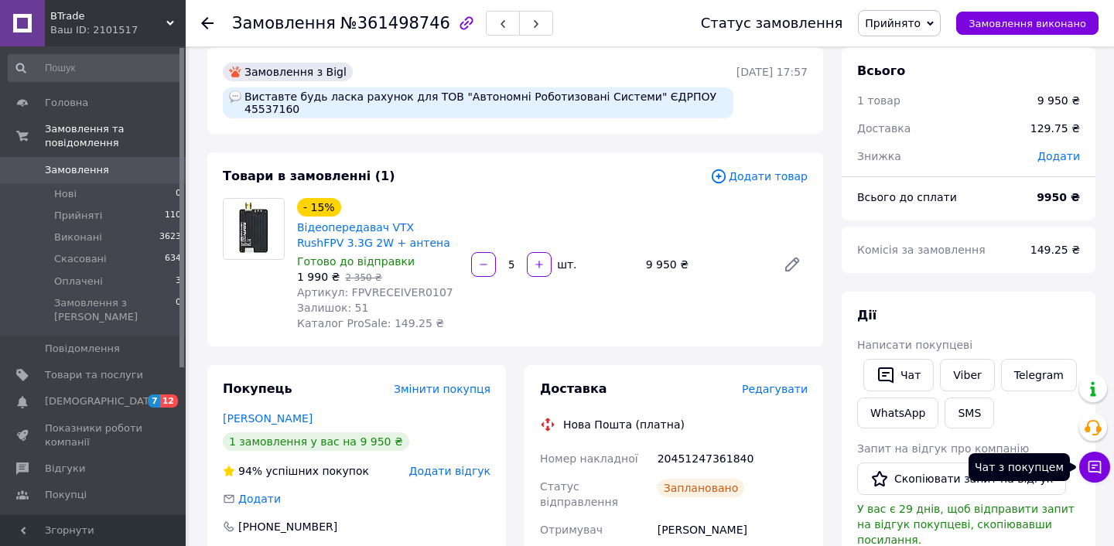
click at [1098, 470] on icon at bounding box center [1094, 467] width 15 height 15
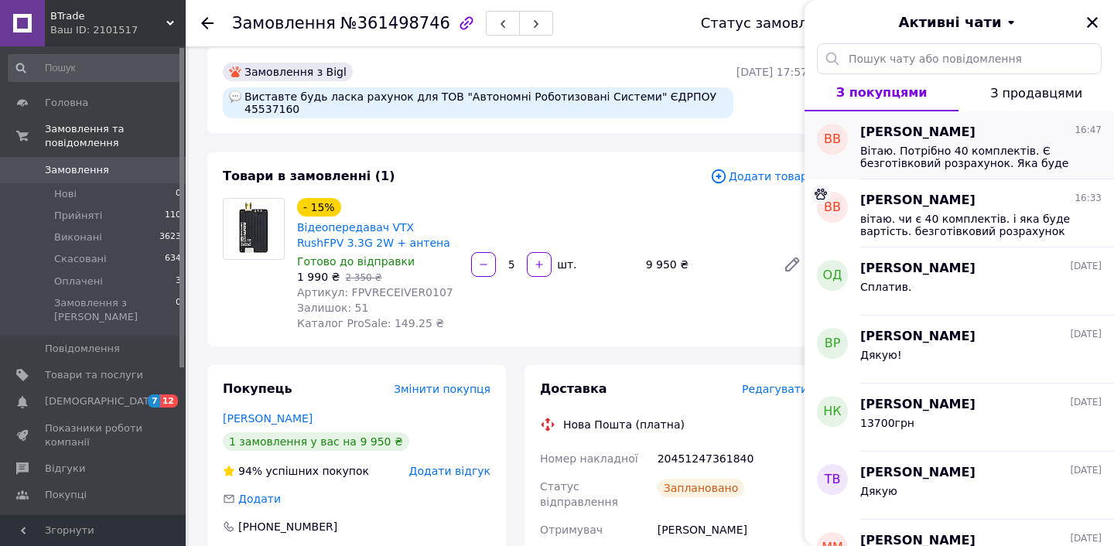
click at [918, 171] on div "[PERSON_NAME] Вільний 16:47 Вітаю. Потрібно 40 комплектів. Є безготівковий розр…" at bounding box center [987, 145] width 254 height 68
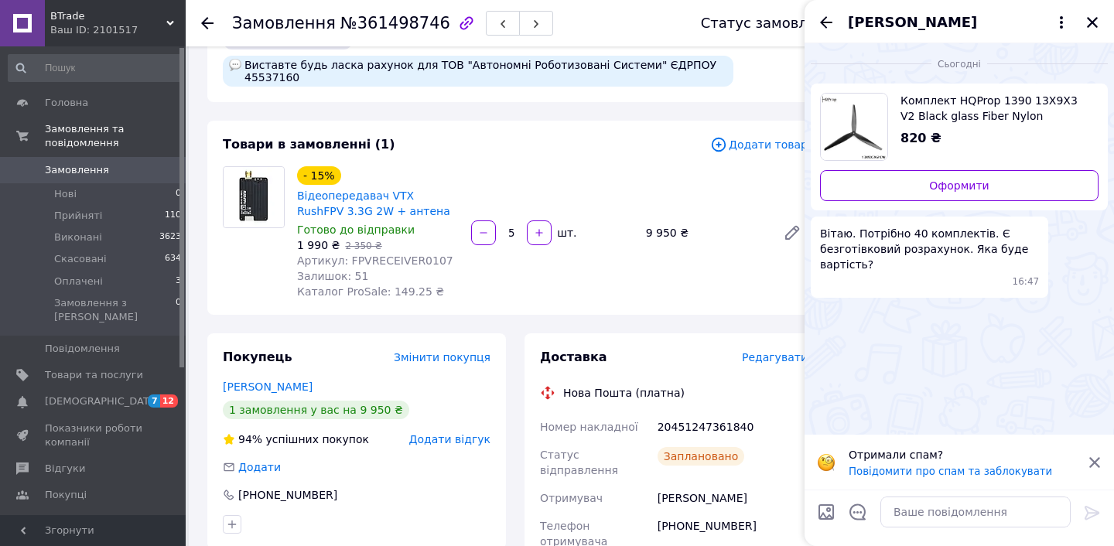
scroll to position [49, 0]
click at [1098, 26] on icon "Закрити" at bounding box center [1092, 22] width 14 height 14
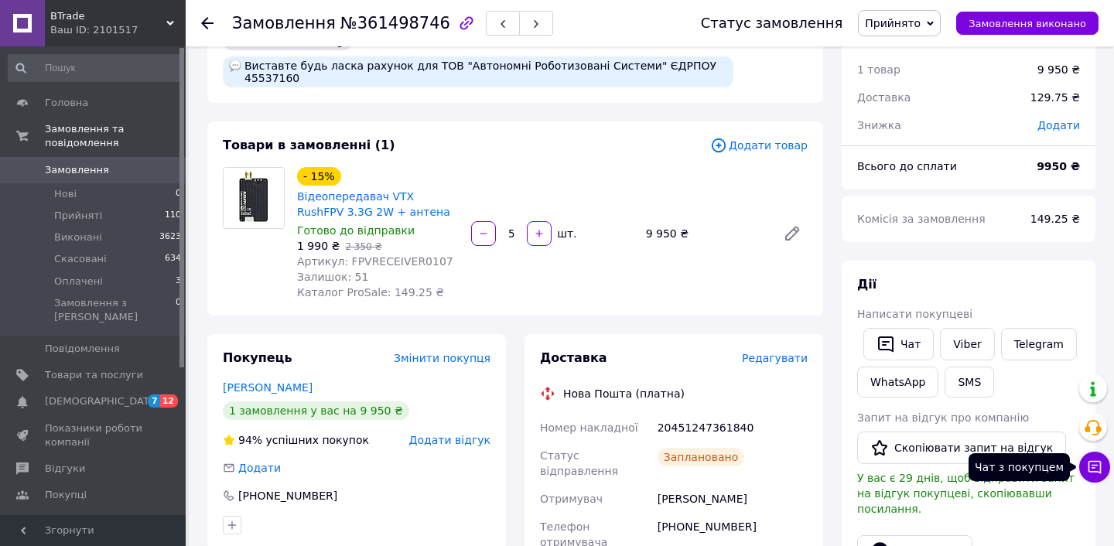
click at [1098, 469] on icon at bounding box center [1094, 467] width 15 height 15
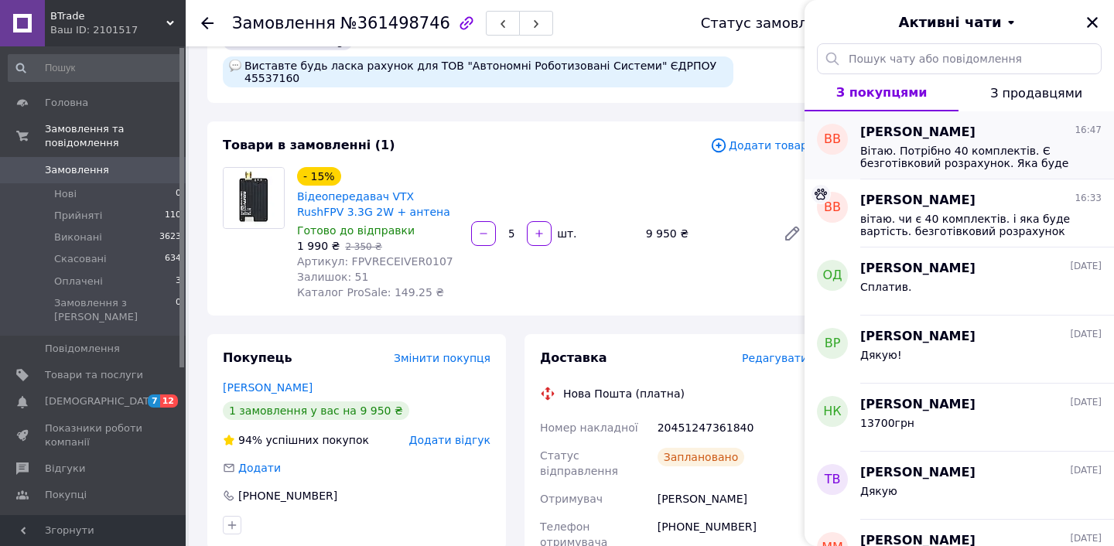
click at [908, 142] on div "Вітаю. Потрібно 40 комплектів. Є безготівковий розрахунок. Яка буде вартість?" at bounding box center [980, 156] width 241 height 28
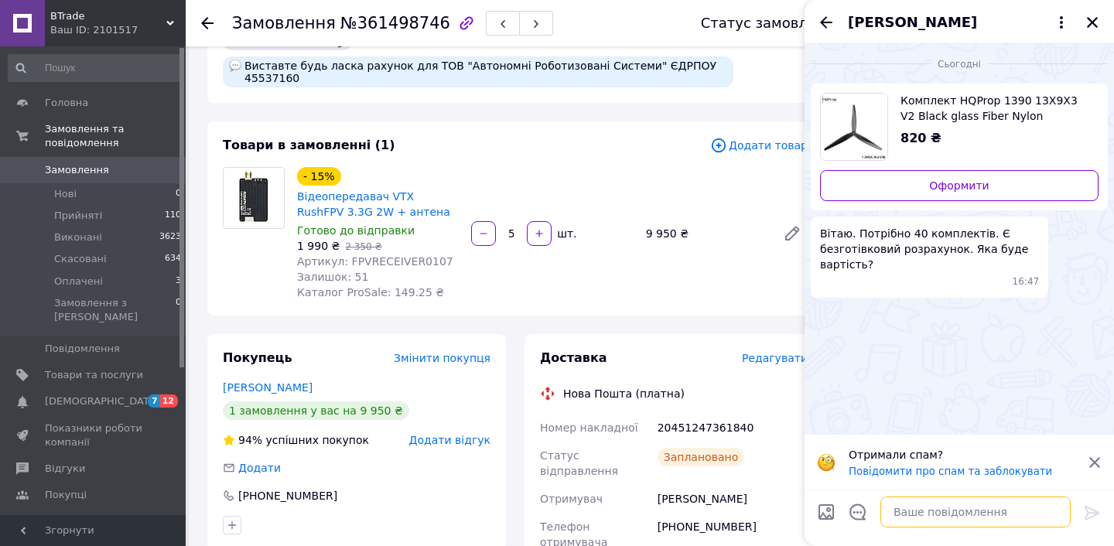
click at [928, 515] on textarea at bounding box center [975, 512] width 190 height 31
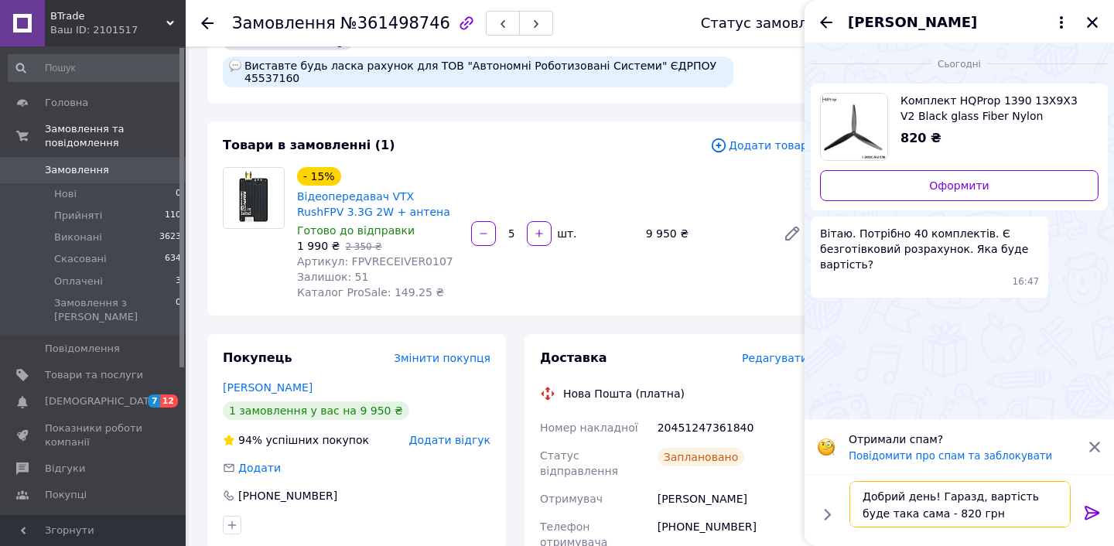
click at [890, 515] on textarea "Добрий день! Гаразд, вартість буде така сама - 820 грн" at bounding box center [959, 504] width 221 height 46
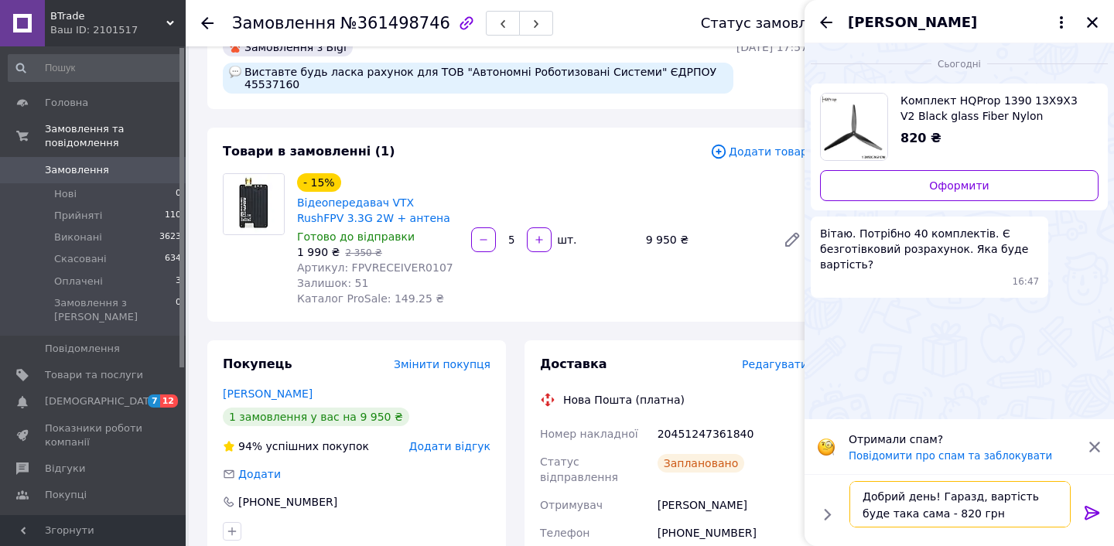
scroll to position [39, 0]
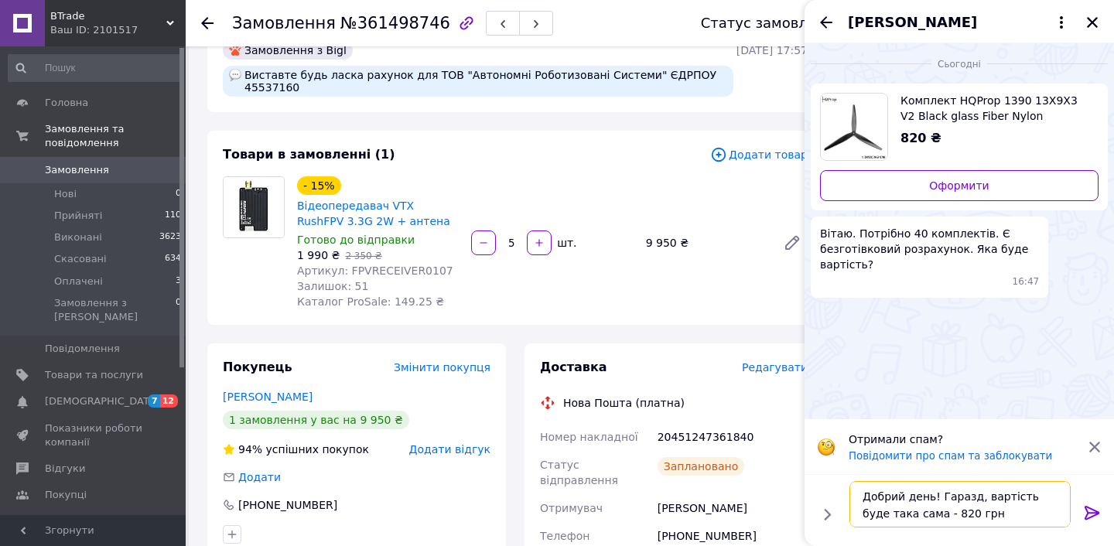
type textarea "Добрий день! Гаразд, вартість буде така сама - 820 грн"
click at [1086, 507] on icon at bounding box center [1092, 513] width 15 height 14
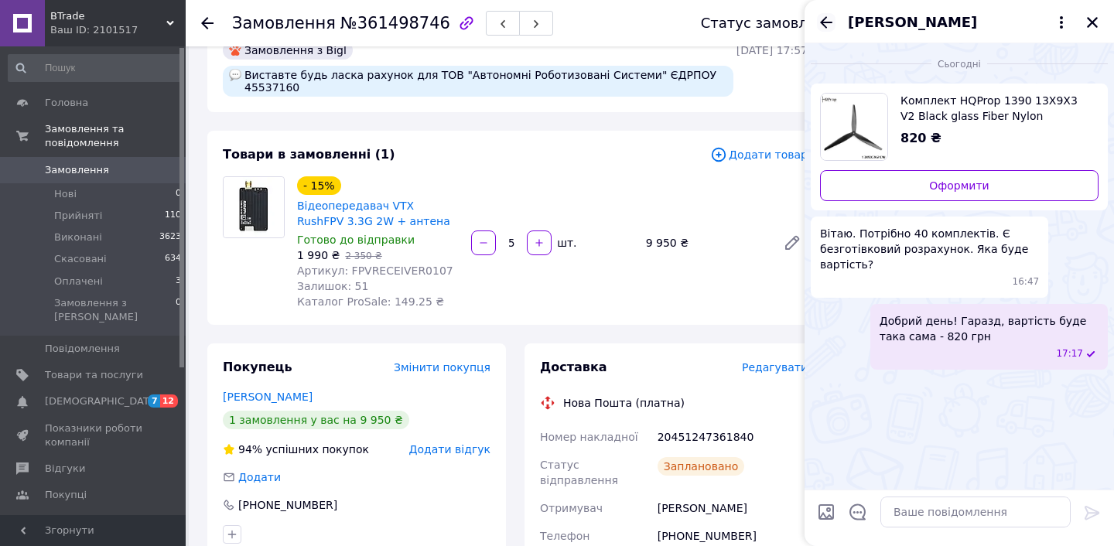
click at [822, 22] on icon "Назад" at bounding box center [826, 22] width 12 height 12
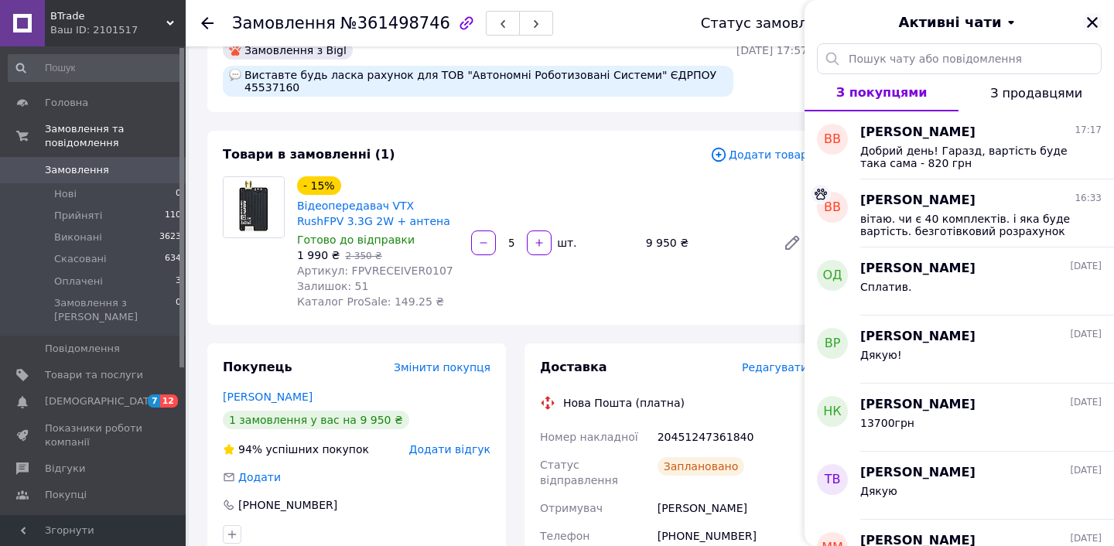
click at [1088, 26] on icon "Закрити" at bounding box center [1092, 22] width 14 height 14
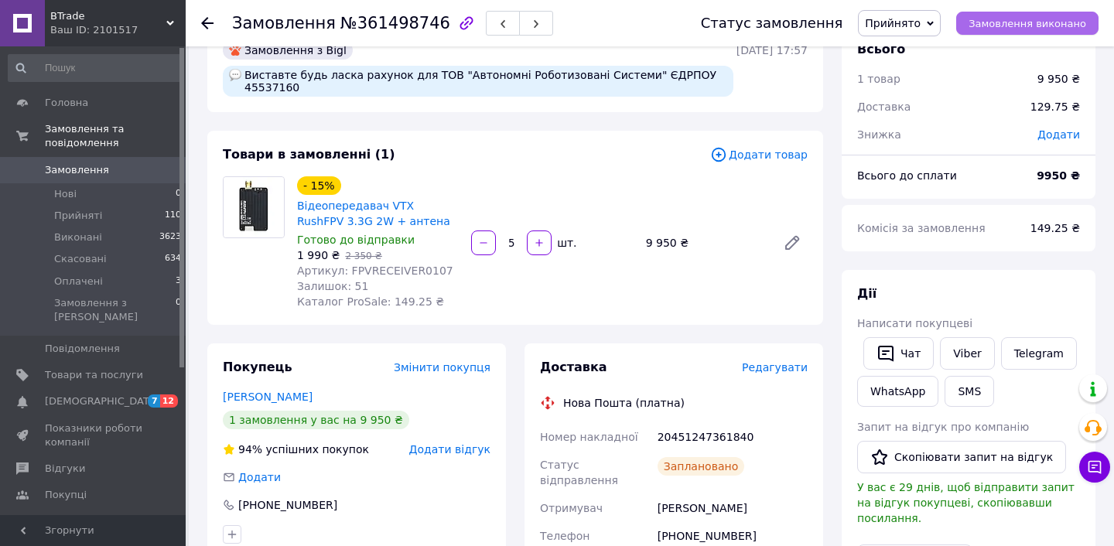
scroll to position [34, 0]
